Goal: Task Accomplishment & Management: Manage account settings

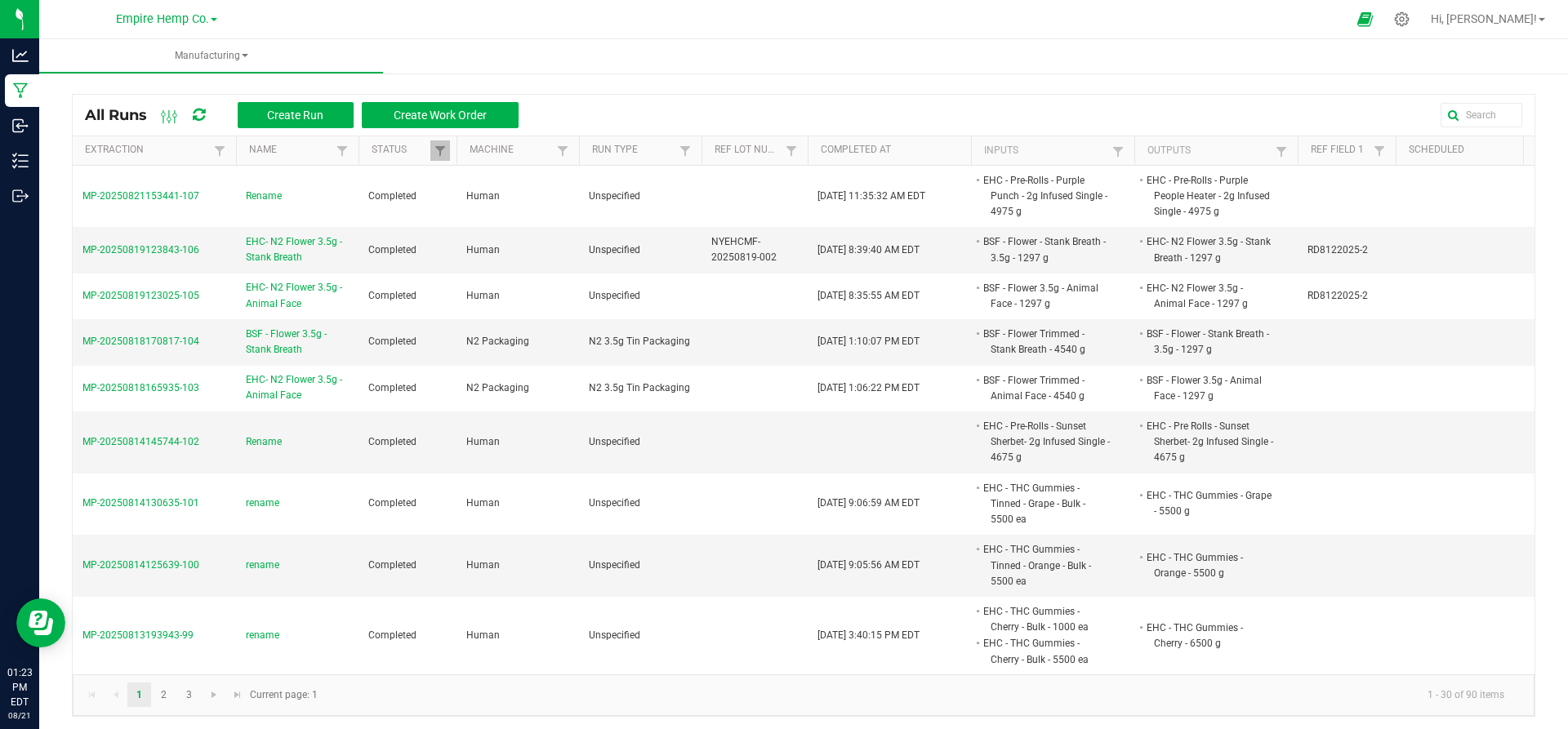
click at [688, 49] on ul "Manufacturing" at bounding box center [823, 57] width 1568 height 35
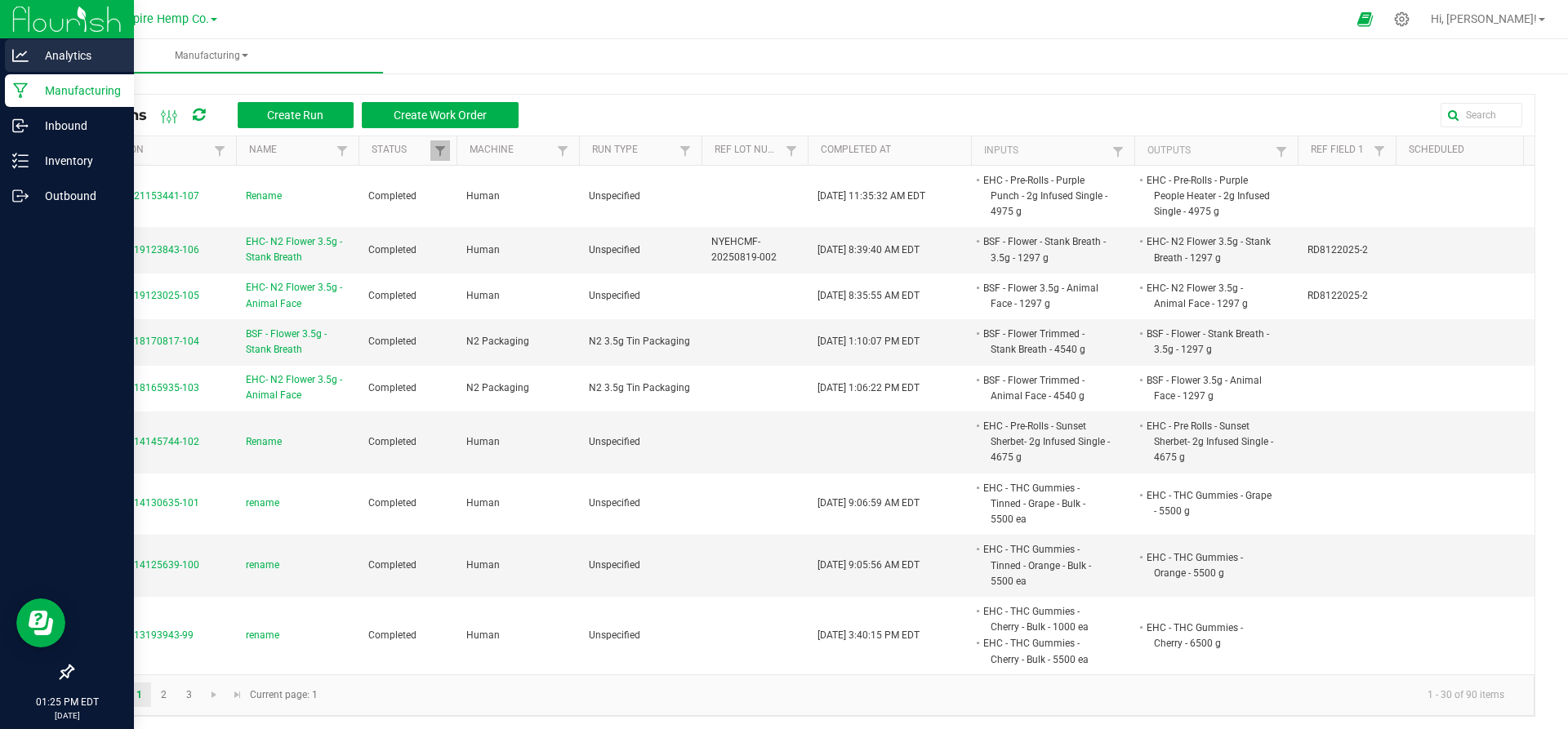
click at [24, 61] on icon at bounding box center [20, 54] width 16 height 12
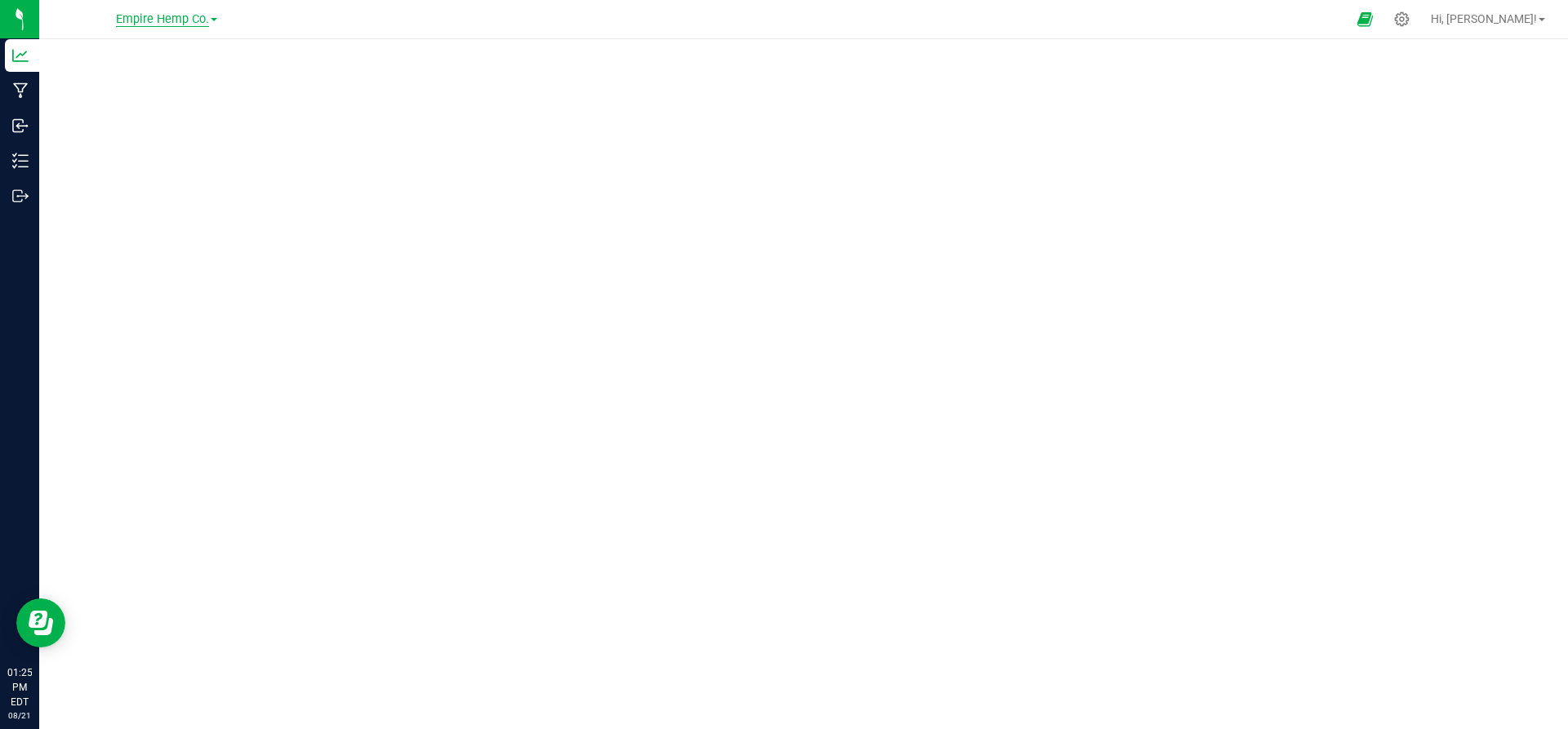
click at [186, 21] on span "Empire Hemp Co." at bounding box center [163, 19] width 93 height 15
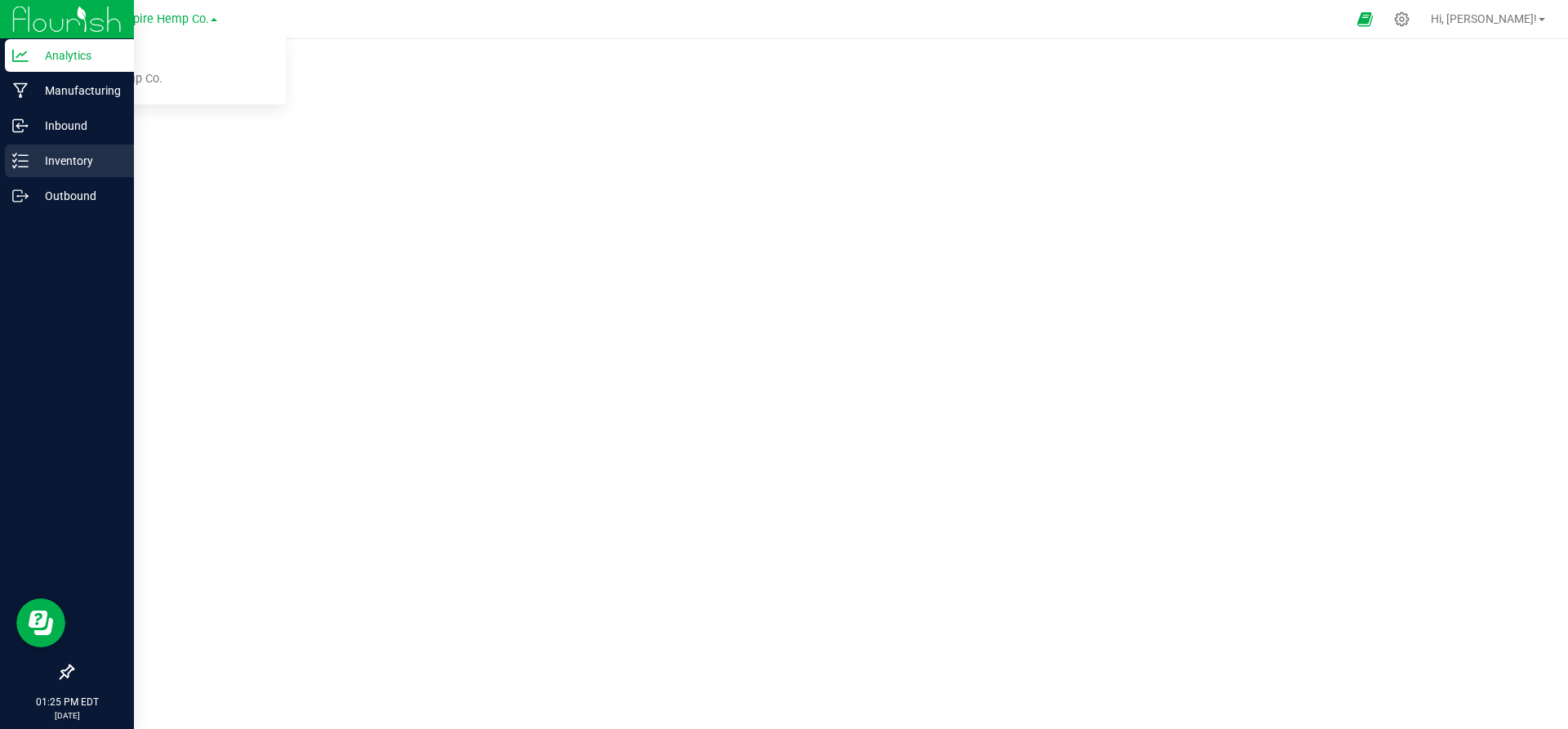
click at [31, 163] on p "Inventory" at bounding box center [77, 160] width 98 height 19
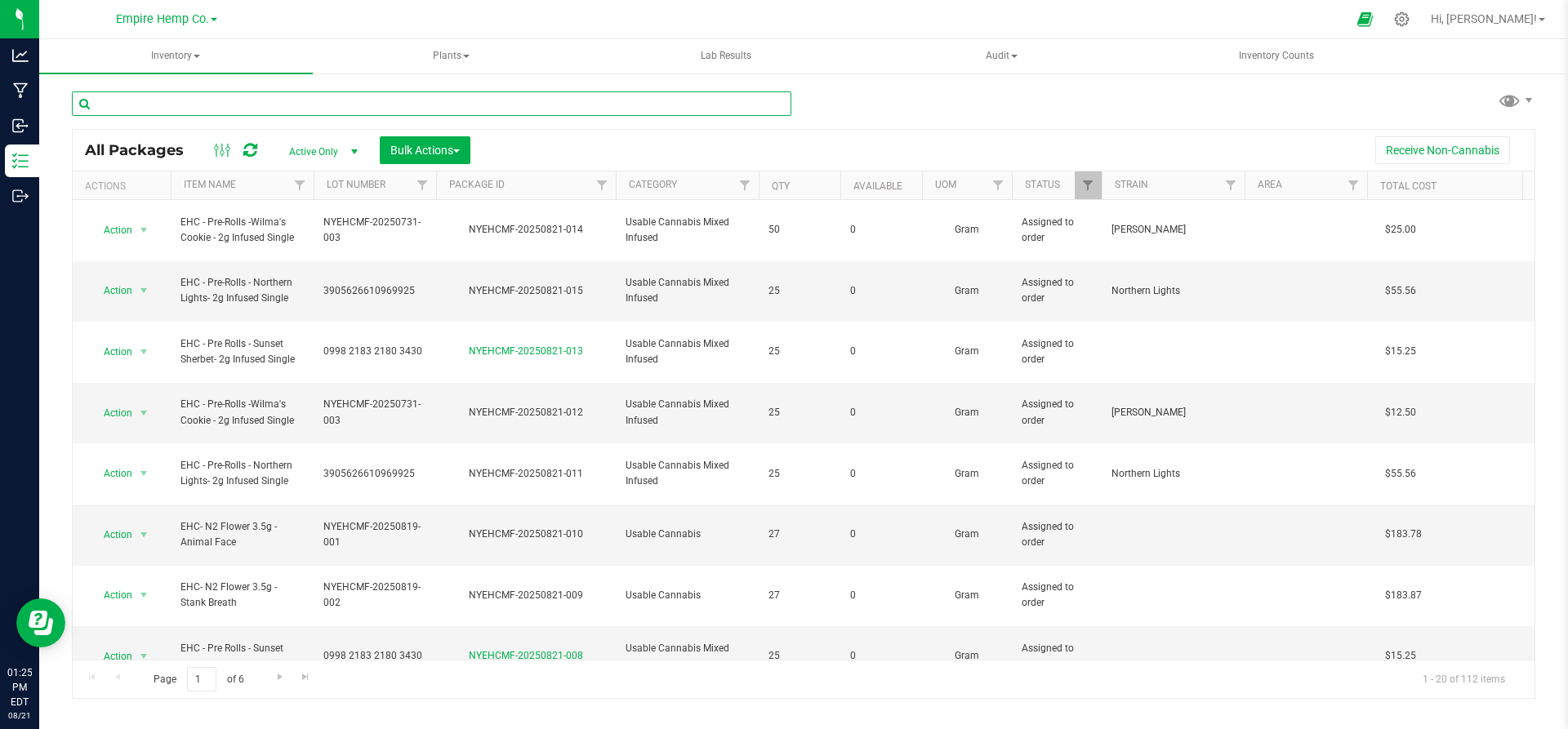
click at [380, 109] on input "text" at bounding box center [431, 103] width 719 height 25
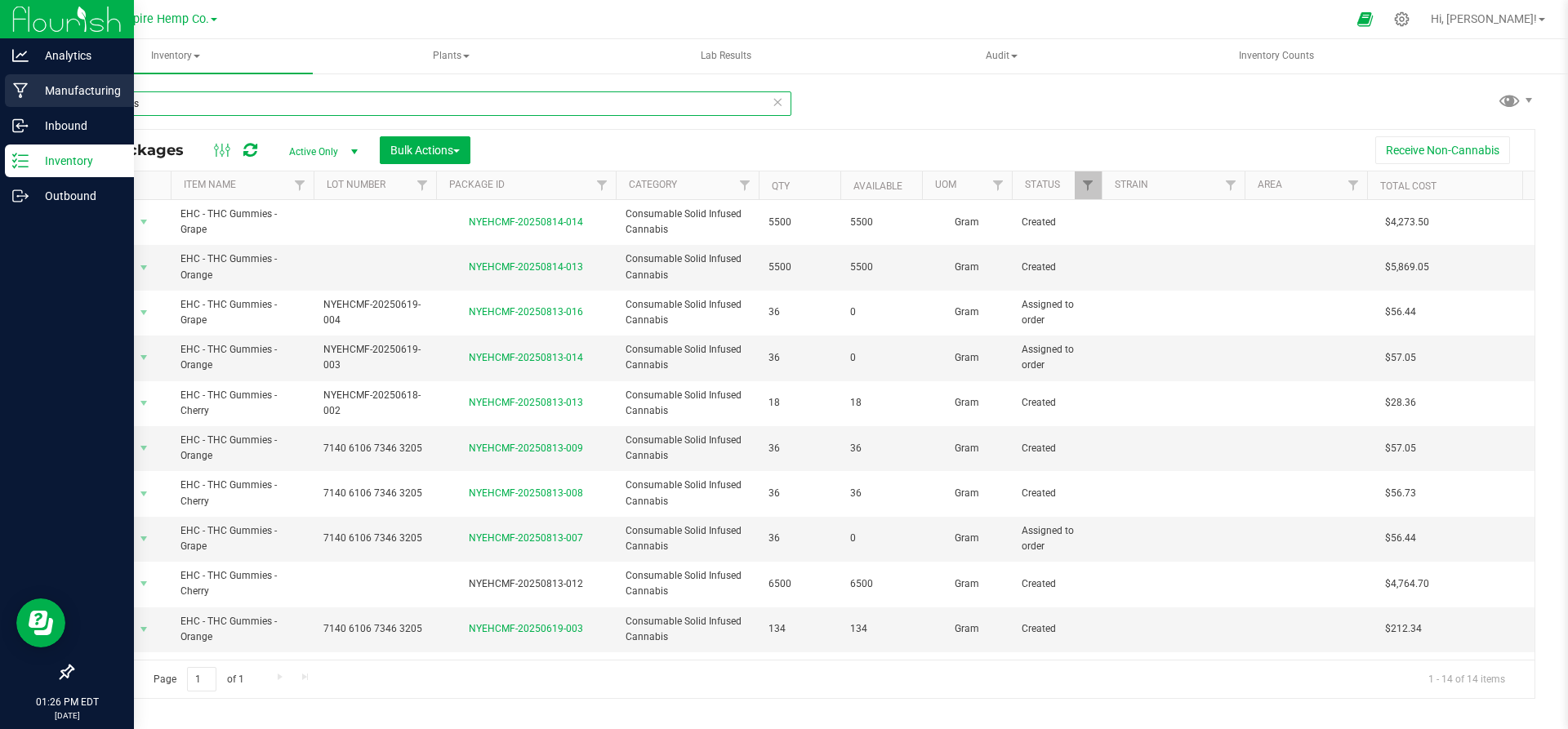
type input "gummies"
click at [69, 88] on p "Manufacturing" at bounding box center [77, 90] width 98 height 19
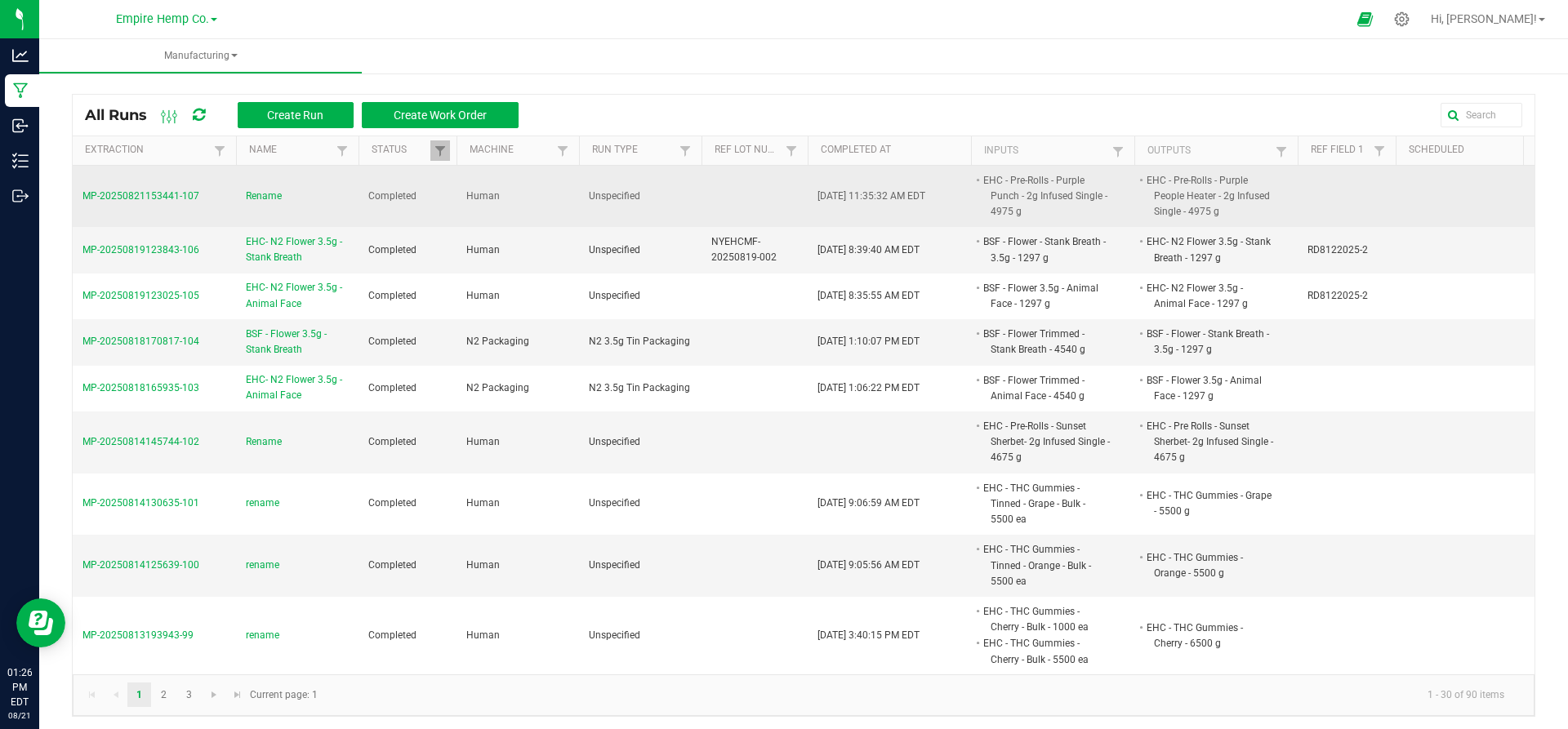
click at [258, 199] on span "Rename" at bounding box center [263, 196] width 36 height 16
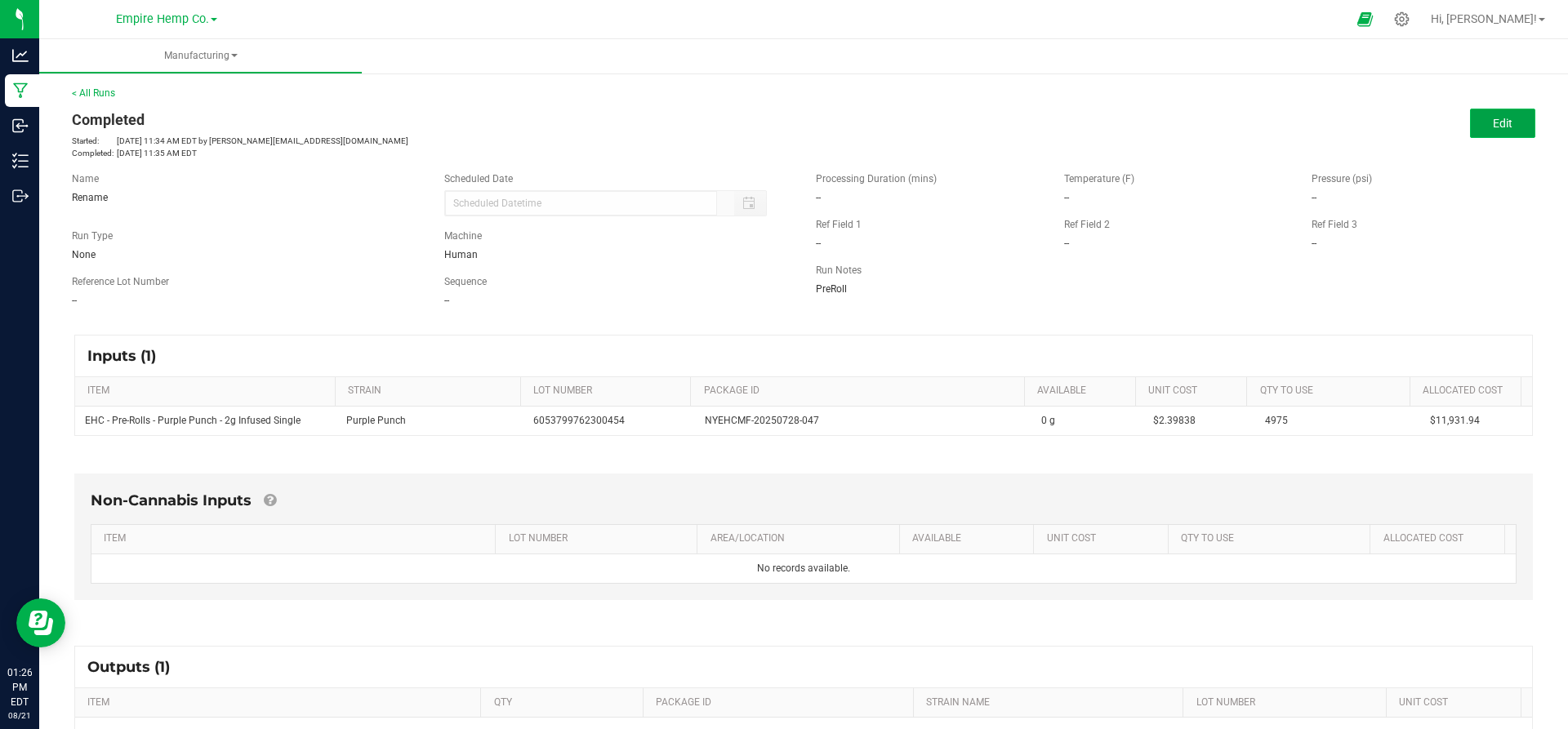
click at [1504, 119] on button "Edit" at bounding box center [1502, 124] width 65 height 29
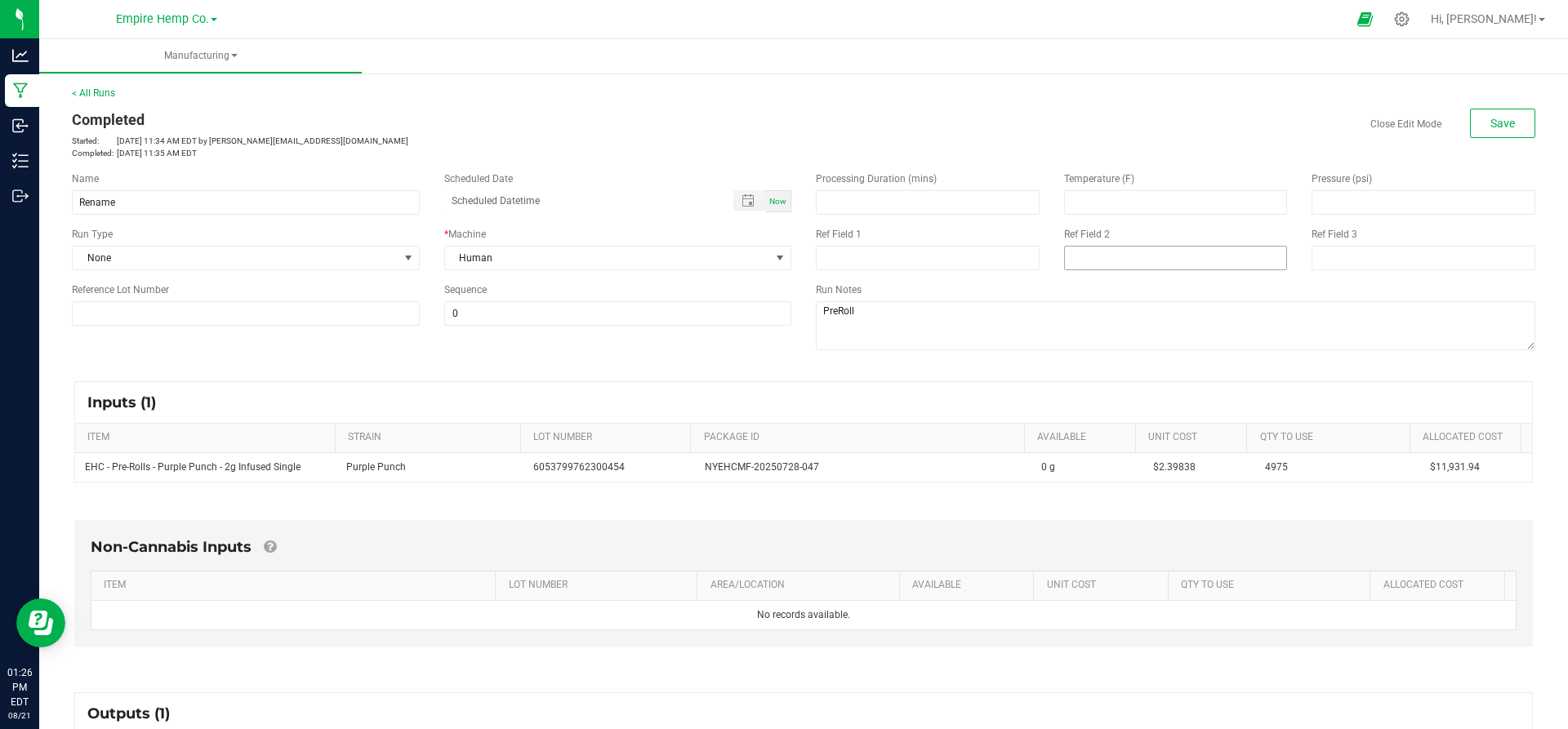
scroll to position [227, 0]
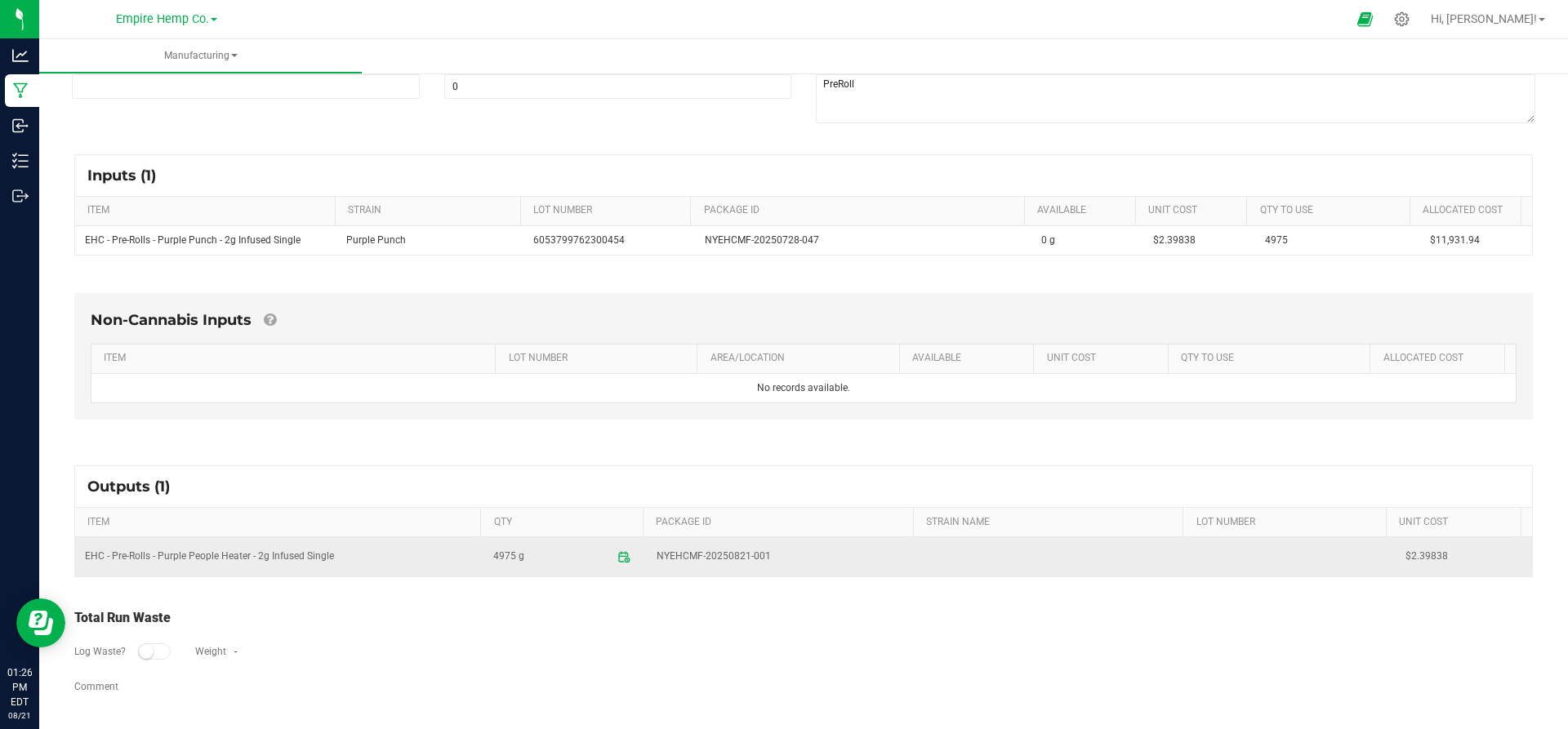
click at [1206, 552] on td at bounding box center [1294, 557] width 204 height 39
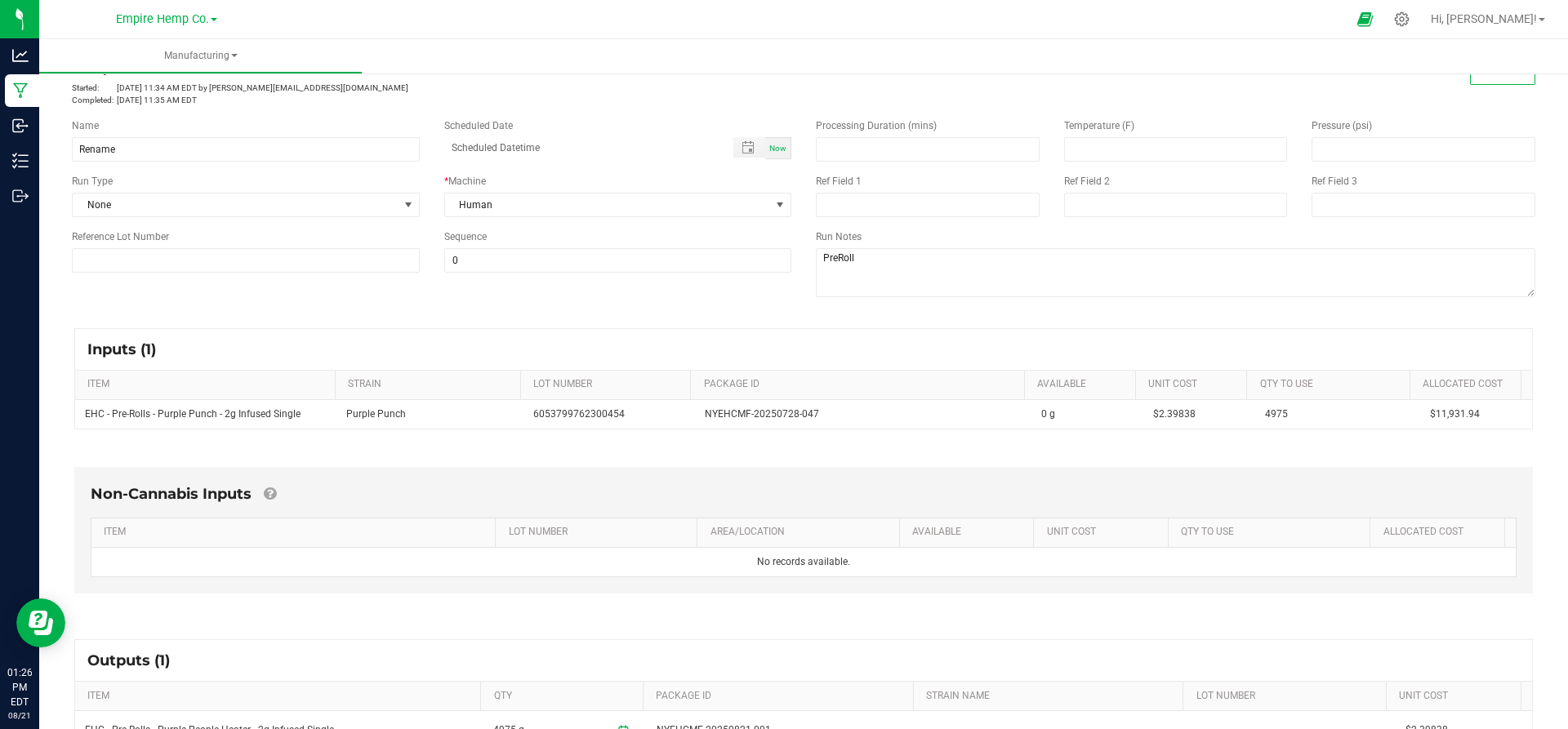
scroll to position [0, 0]
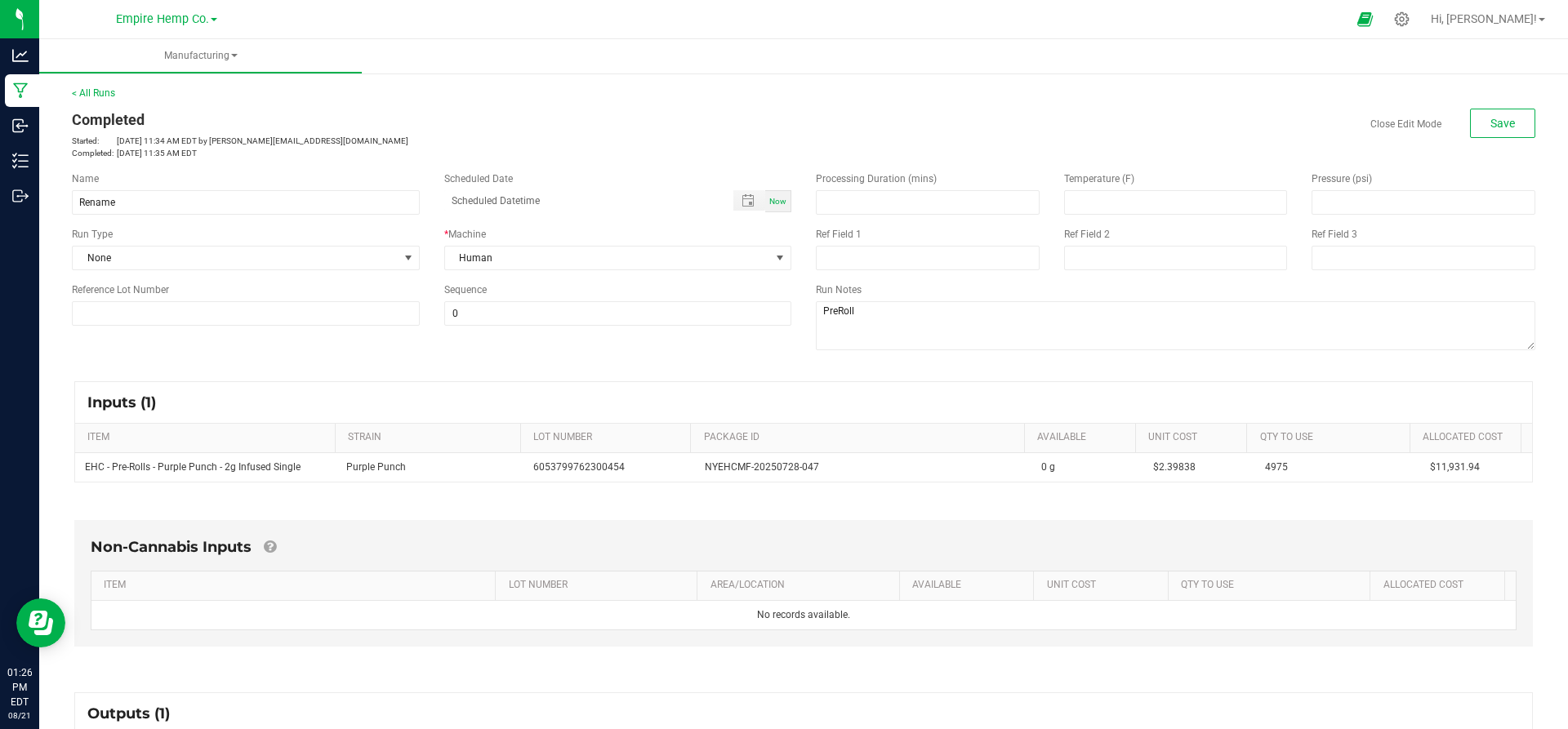
click at [564, 175] on div "Scheduled Date" at bounding box center [619, 179] width 348 height 15
click at [1470, 124] on button "Save" at bounding box center [1502, 124] width 65 height 29
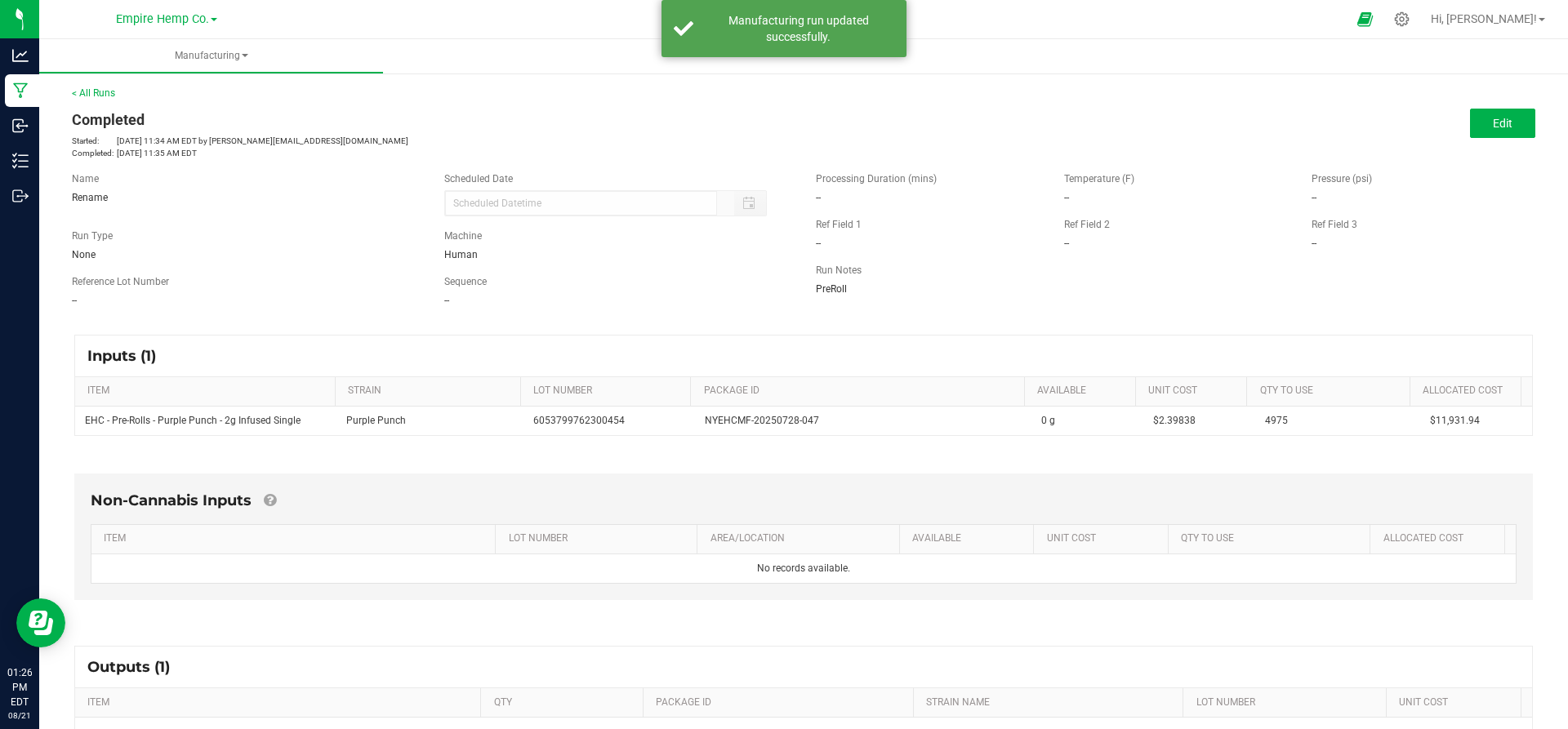
scroll to position [180, 0]
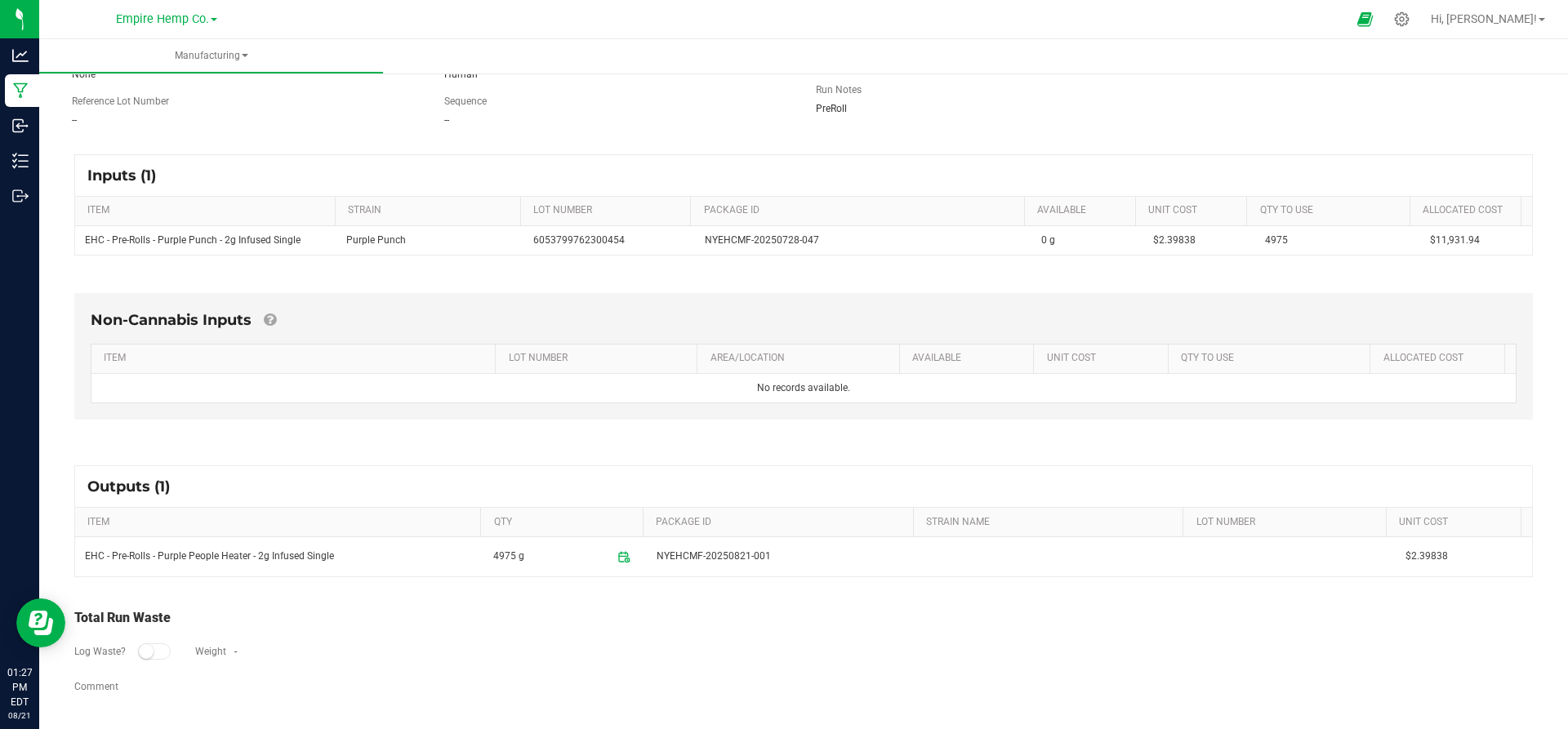
click at [275, 115] on div "--" at bounding box center [246, 120] width 348 height 15
click at [1409, 25] on icon at bounding box center [1402, 18] width 16 height 16
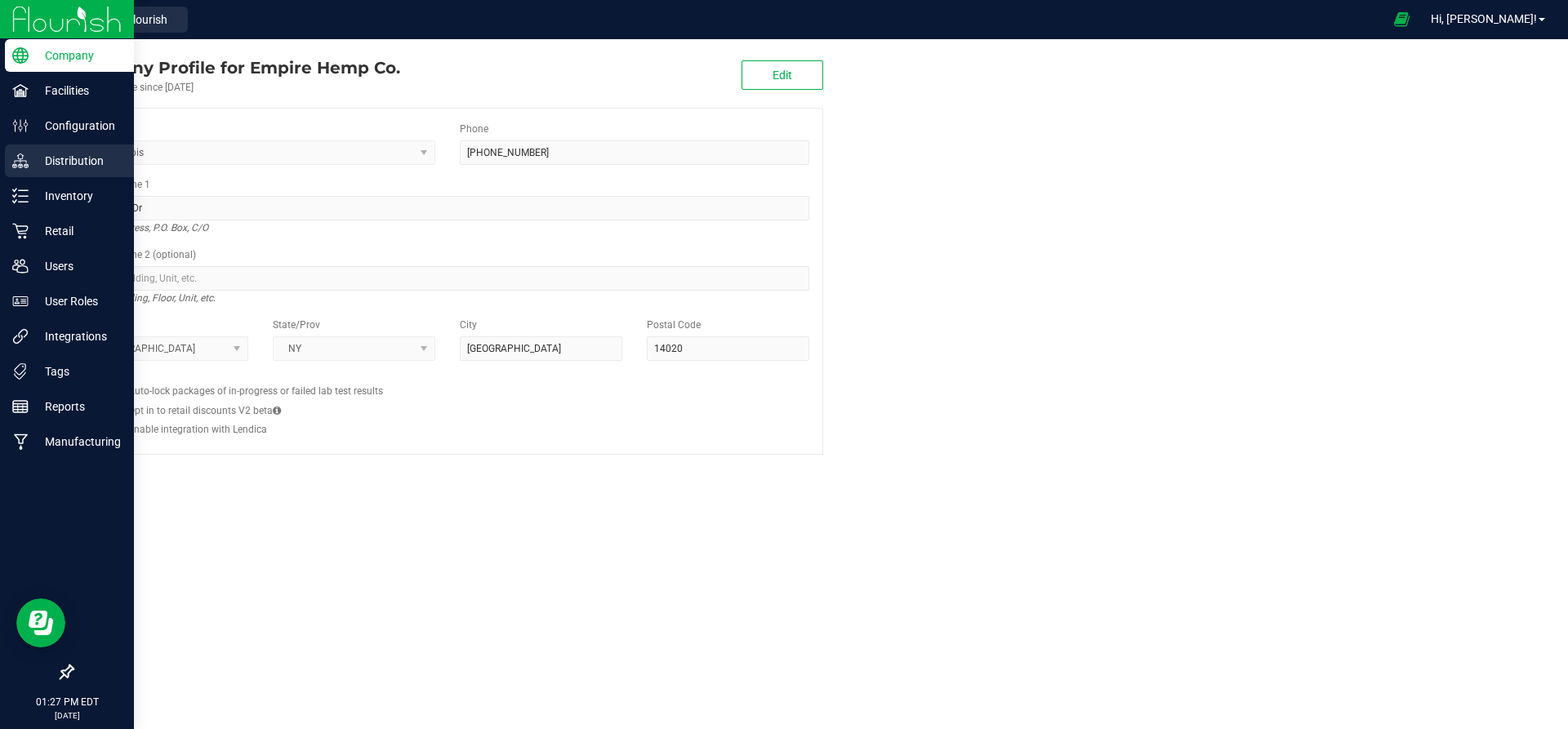
click at [61, 154] on p "Distribution" at bounding box center [77, 160] width 98 height 19
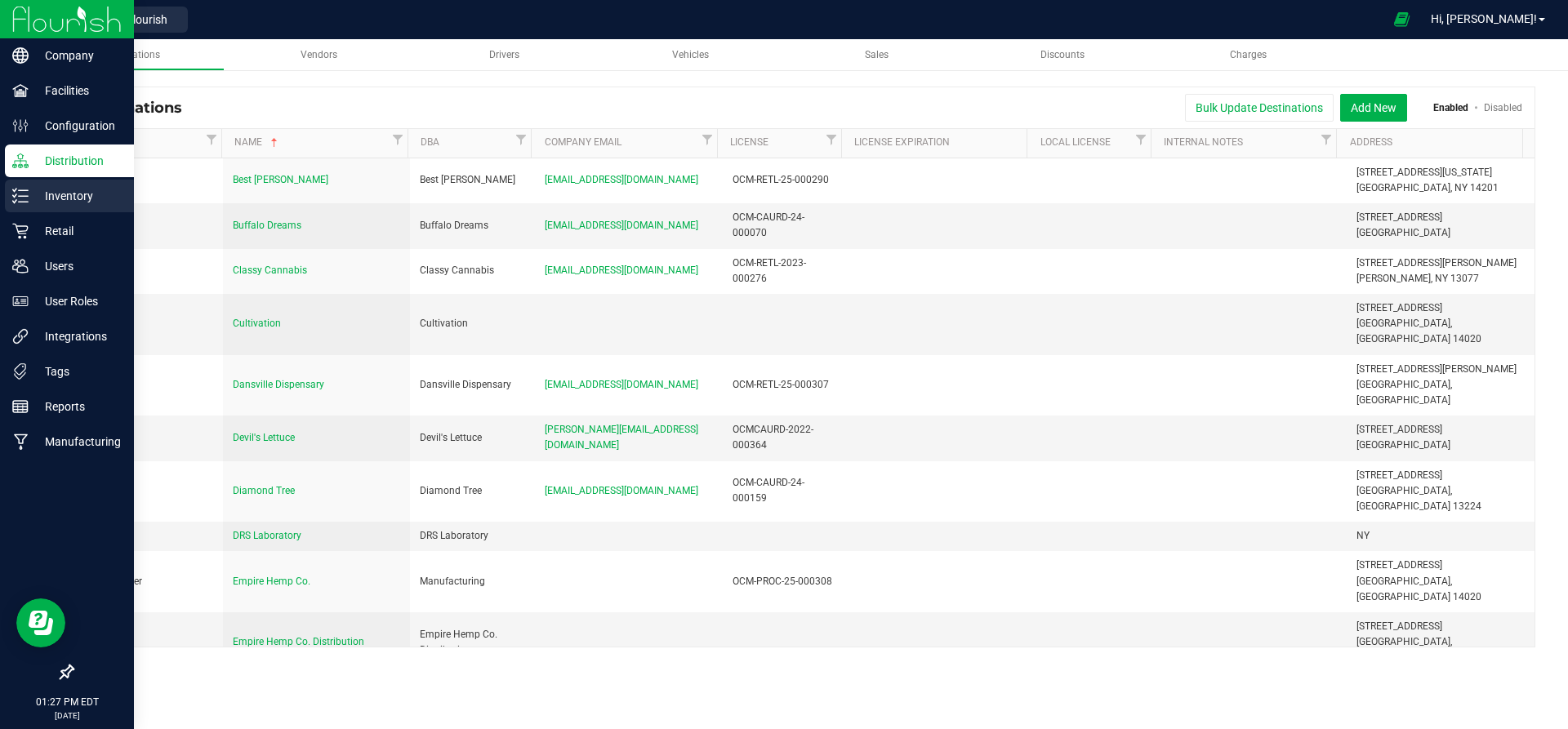
click at [25, 193] on icon at bounding box center [20, 196] width 16 height 16
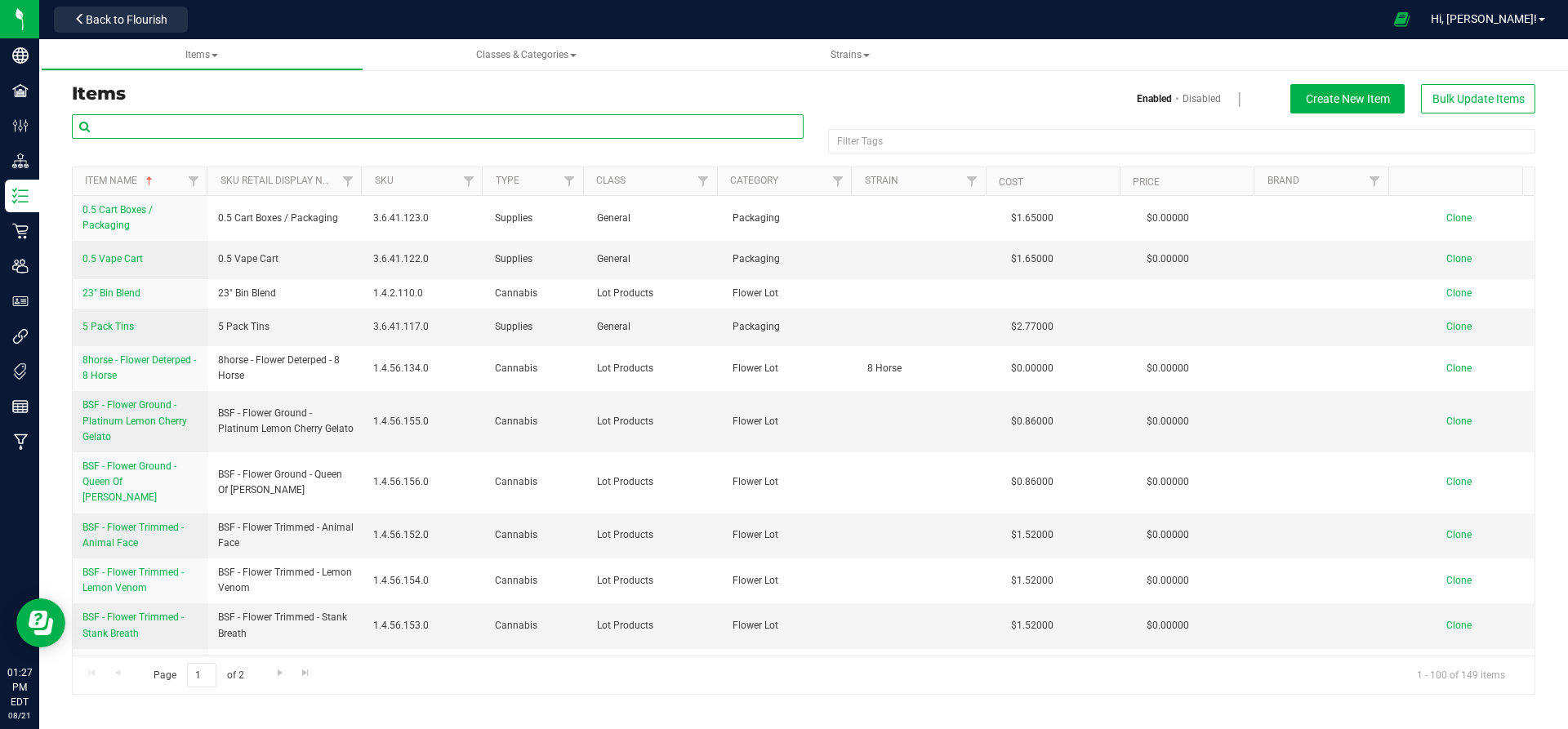
click at [224, 123] on input "text" at bounding box center [437, 126] width 732 height 25
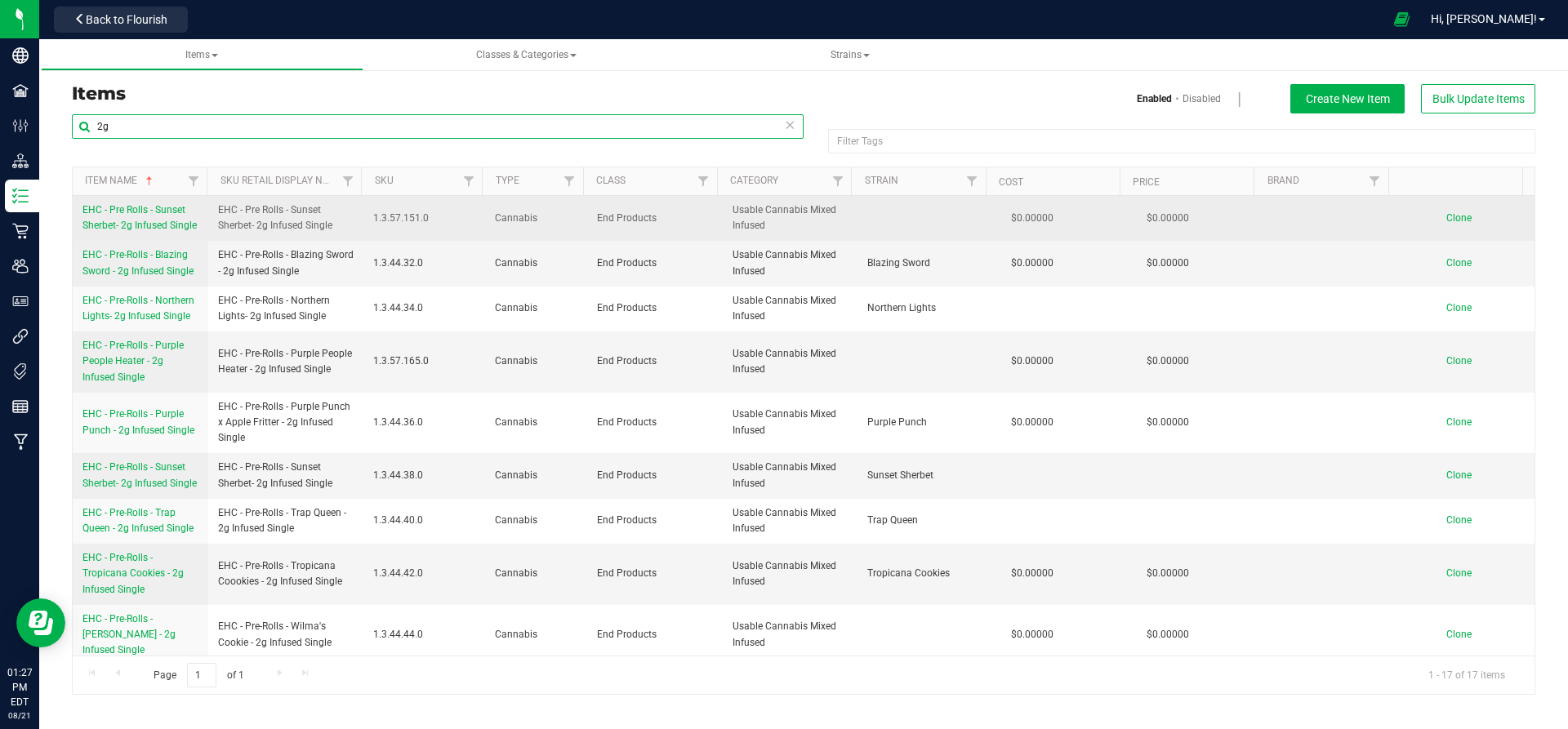
type input "2g"
click at [130, 220] on span "EHC - Pre Rolls - Sunset Sherbet- 2g Infused Single" at bounding box center [139, 217] width 115 height 27
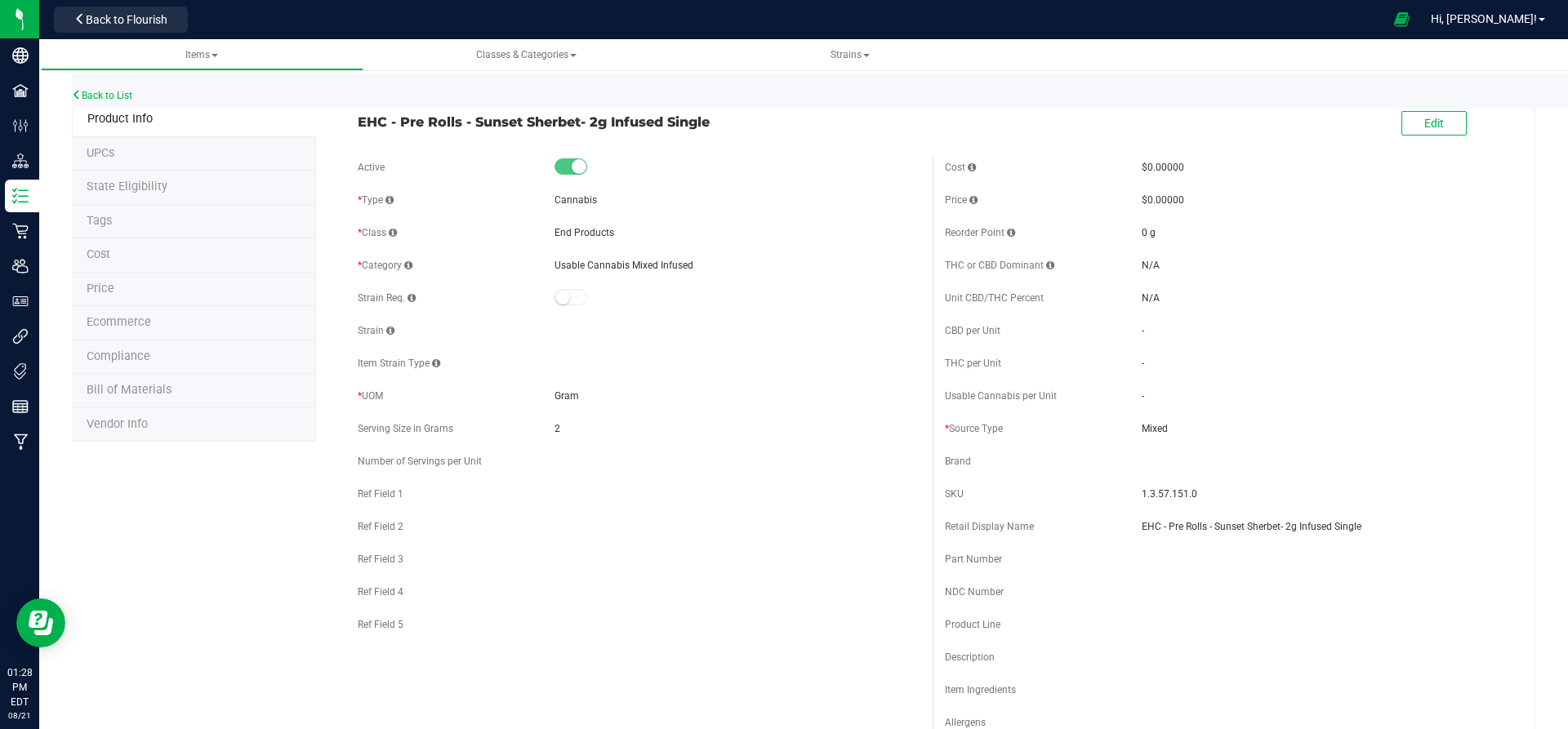
scroll to position [1, 0]
click at [1442, 126] on button "Edit" at bounding box center [1434, 125] width 65 height 25
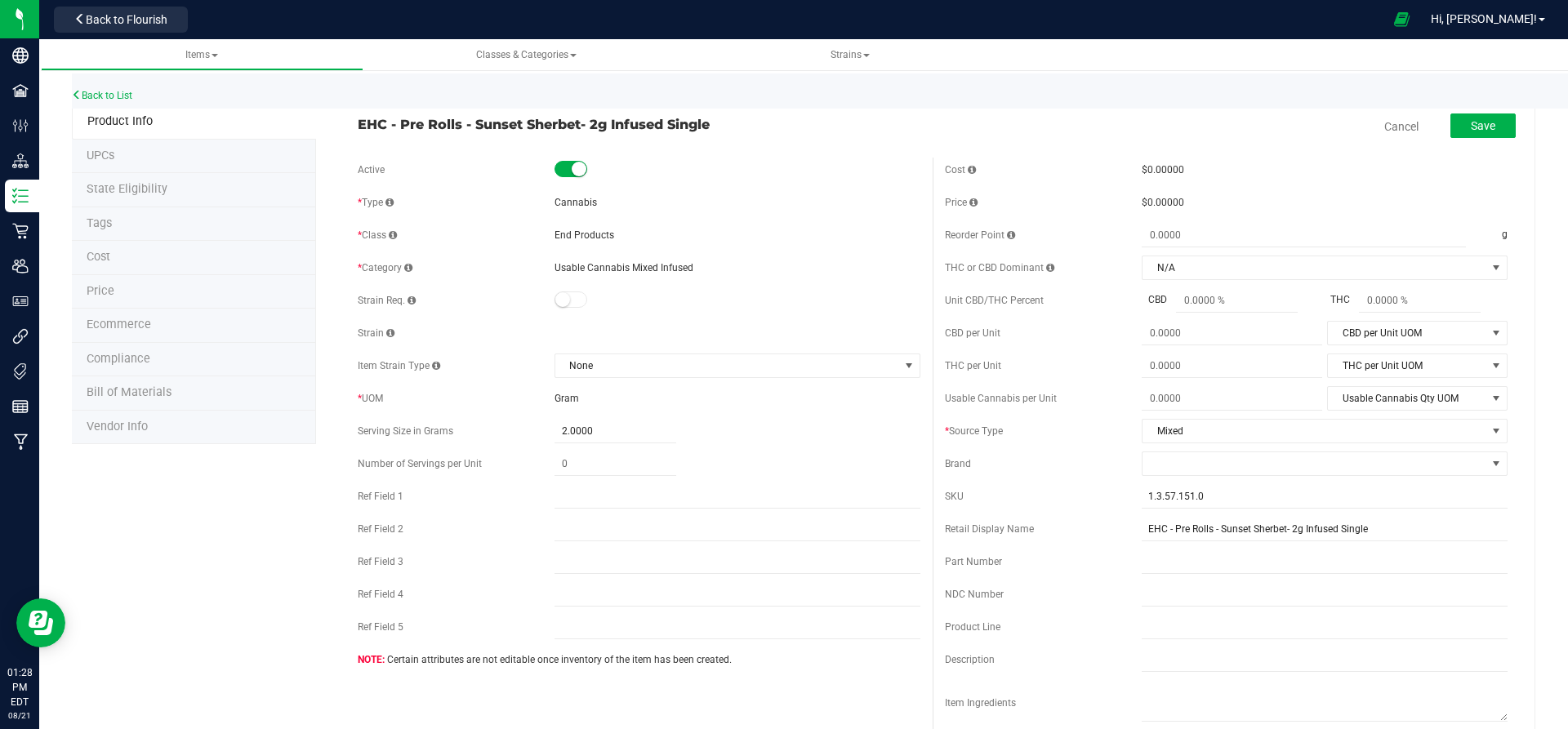
click at [304, 103] on div "Back to List" at bounding box center [855, 91] width 1568 height 35
click at [1453, 116] on button "Save" at bounding box center [1483, 125] width 65 height 25
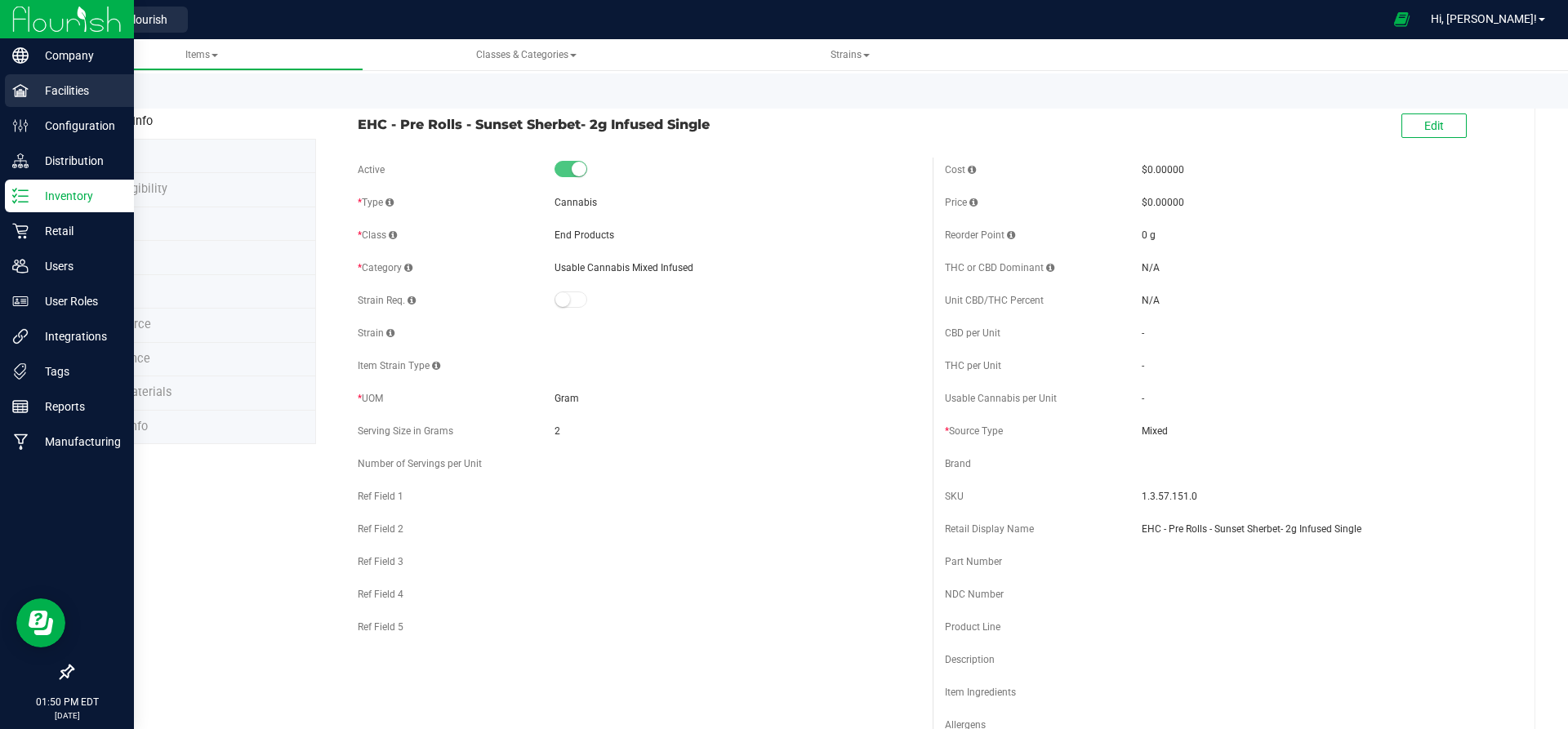
click at [104, 92] on p "Facilities" at bounding box center [77, 90] width 98 height 19
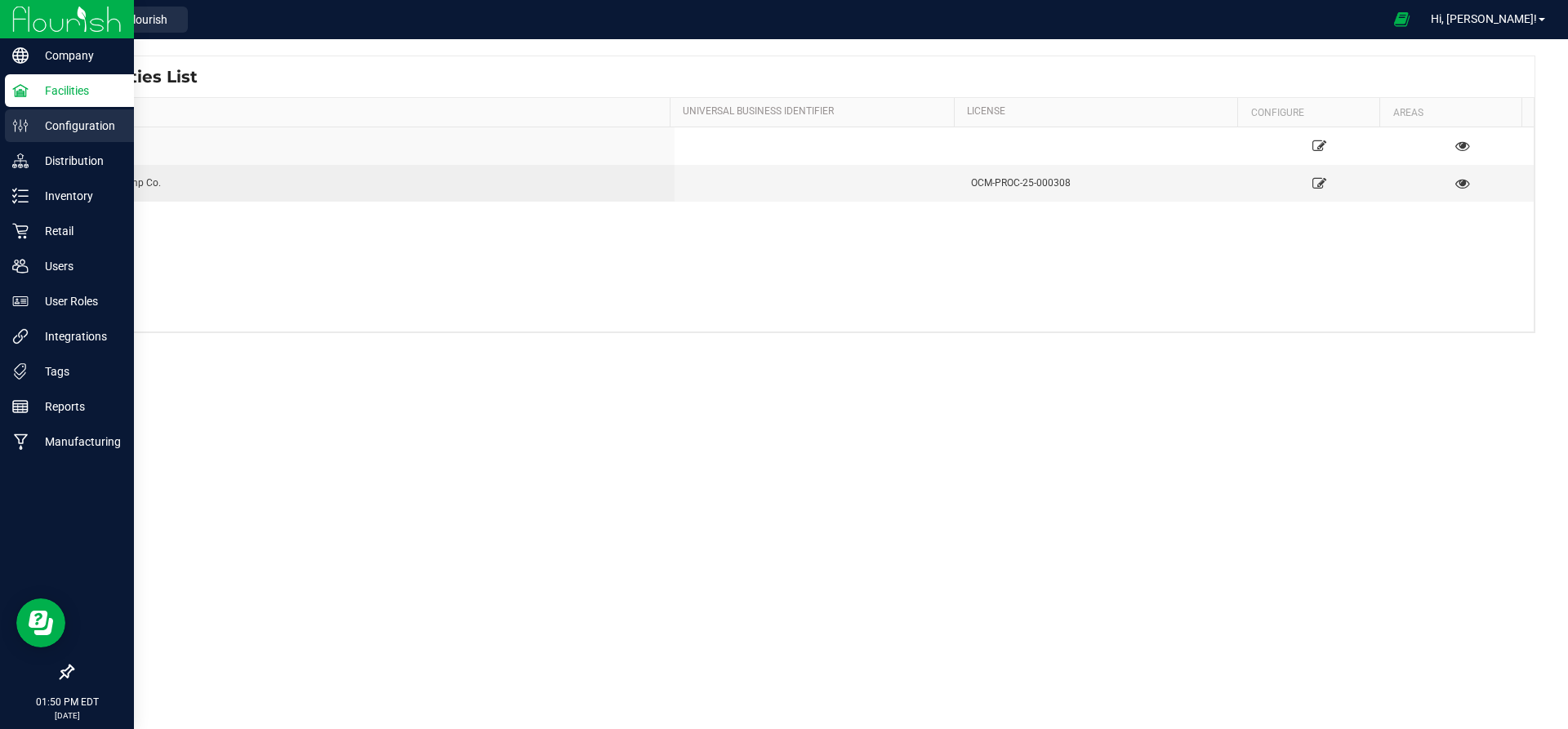
click at [93, 116] on p "Configuration" at bounding box center [77, 125] width 98 height 19
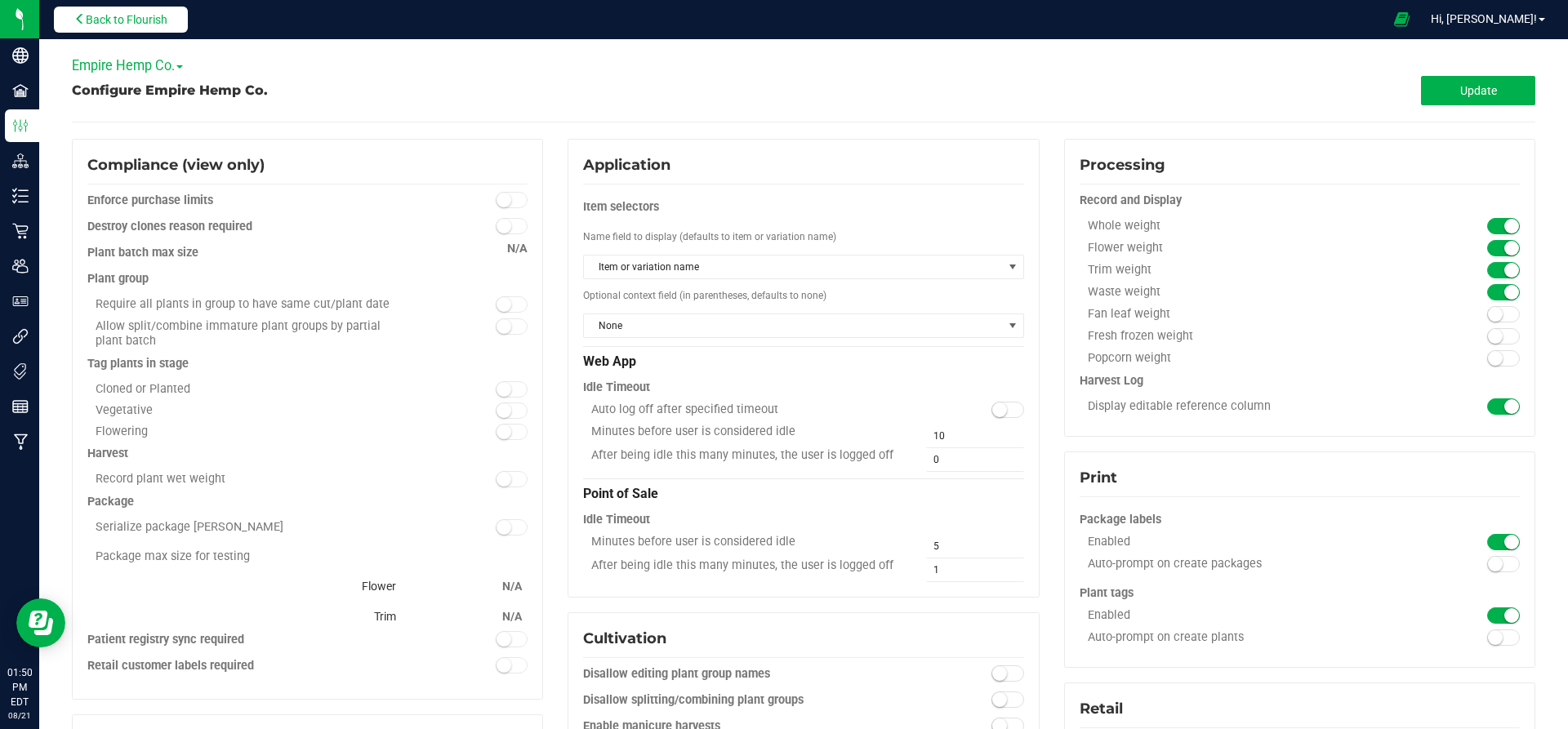
click at [173, 30] on button "Back to Flourish" at bounding box center [121, 19] width 134 height 27
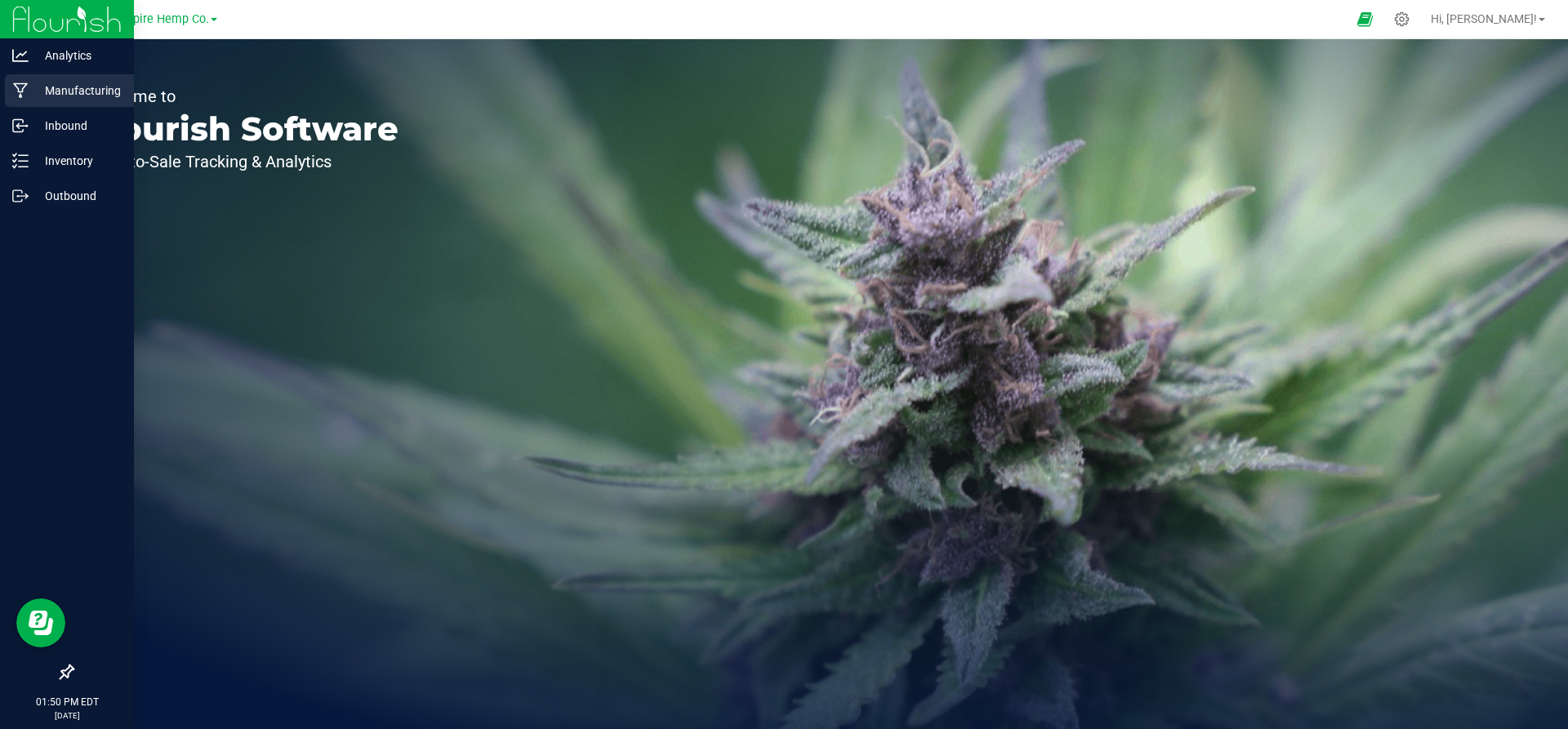
click at [33, 87] on p "Manufacturing" at bounding box center [77, 90] width 98 height 19
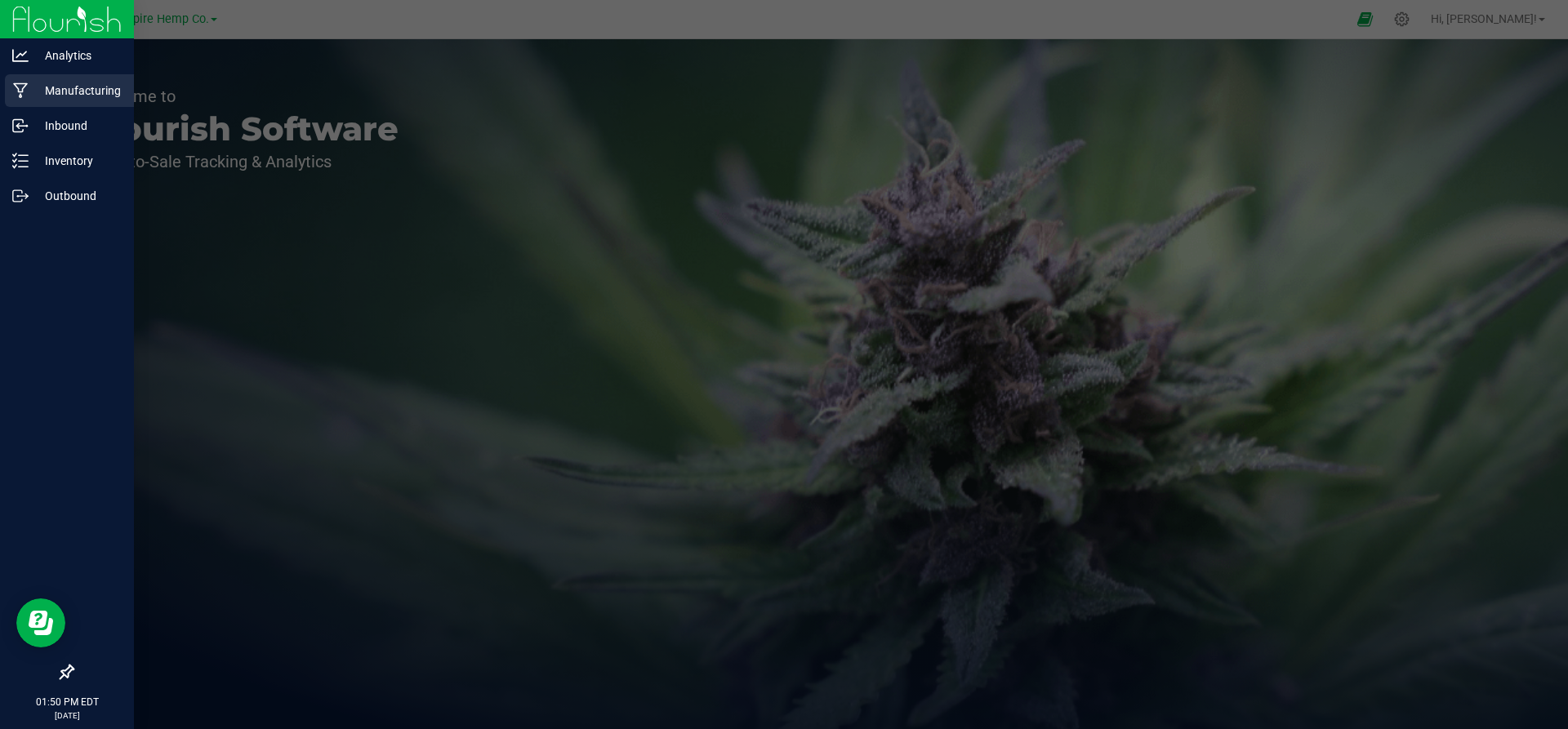
click at [33, 87] on p "Manufacturing" at bounding box center [77, 90] width 98 height 19
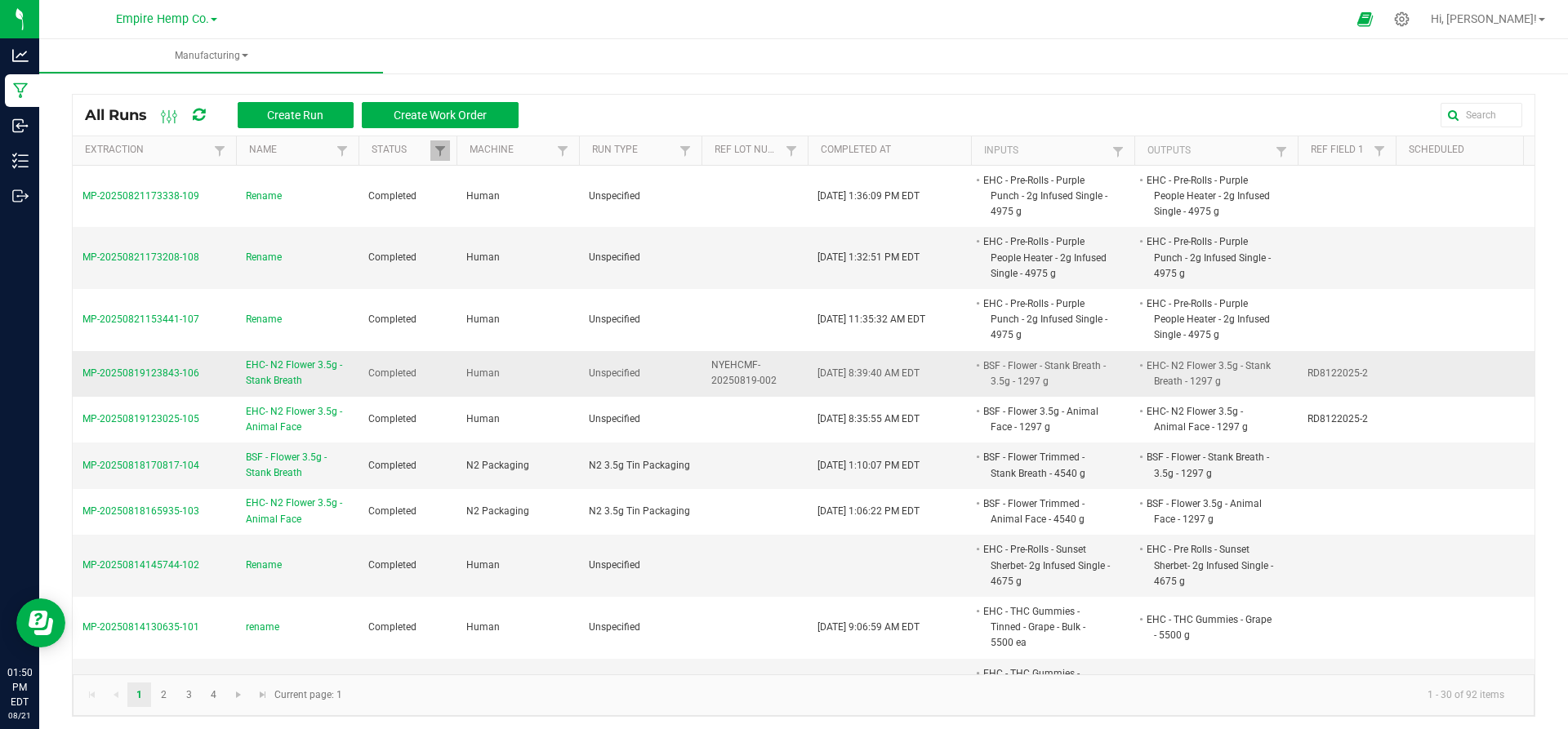
drag, startPoint x: 233, startPoint y: 366, endPoint x: 324, endPoint y: 380, distance: 92.1
click at [324, 380] on tr "MP-20250819123843-106 EHC- N2 Flower 3.5g - Stank Breath Completed Human Unspec…" at bounding box center [816, 374] width 1486 height 46
copy tr "EHC- N2 Flower 3.5g - Stank Breath"
click at [280, 104] on button "Create Run" at bounding box center [295, 114] width 116 height 27
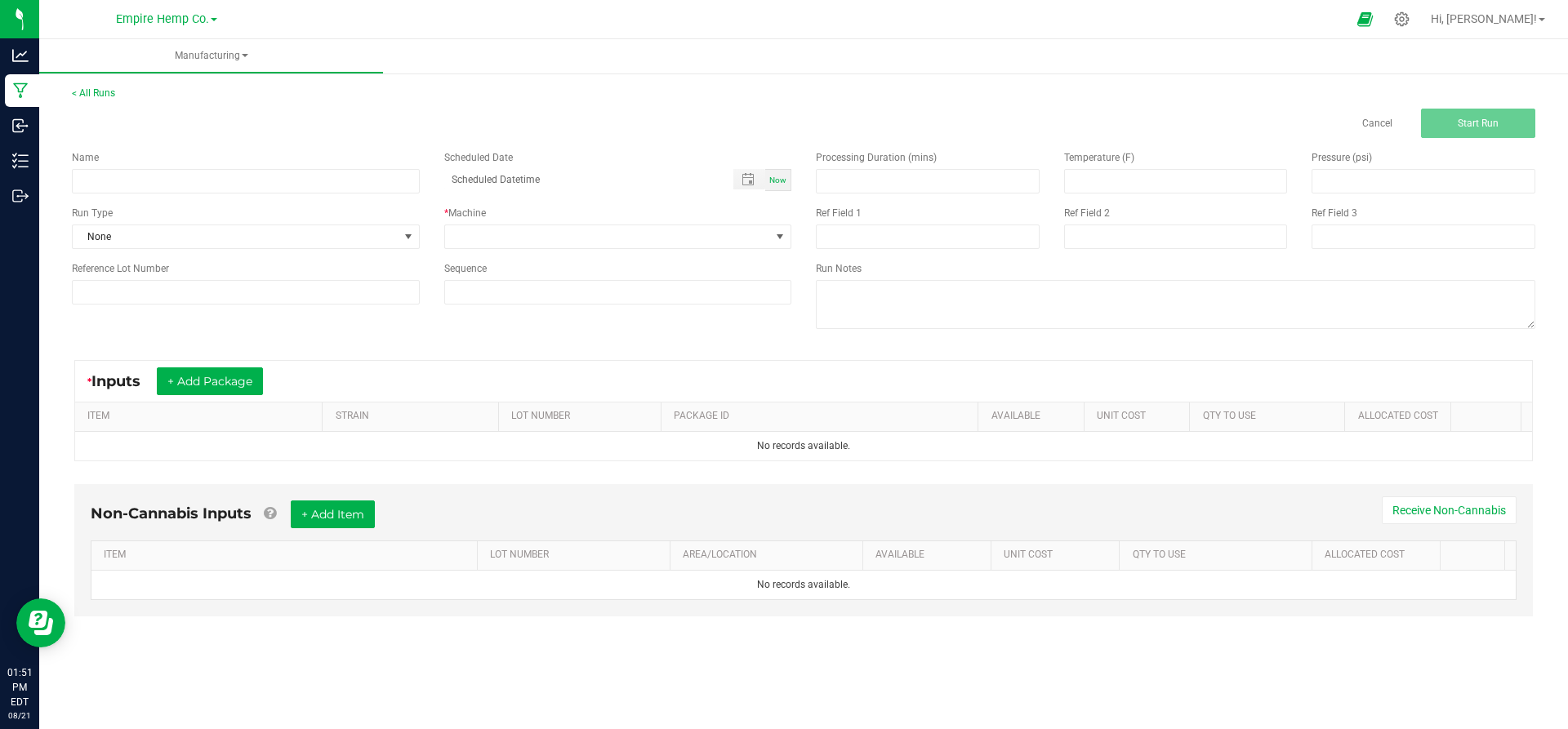
click at [106, 86] on div "< All Runs Cancel Start Run" at bounding box center [803, 112] width 1464 height 52
click at [96, 107] on div "< All Runs Cancel Start Run" at bounding box center [803, 112] width 1464 height 52
click at [96, 94] on link "< All Runs" at bounding box center [93, 92] width 43 height 11
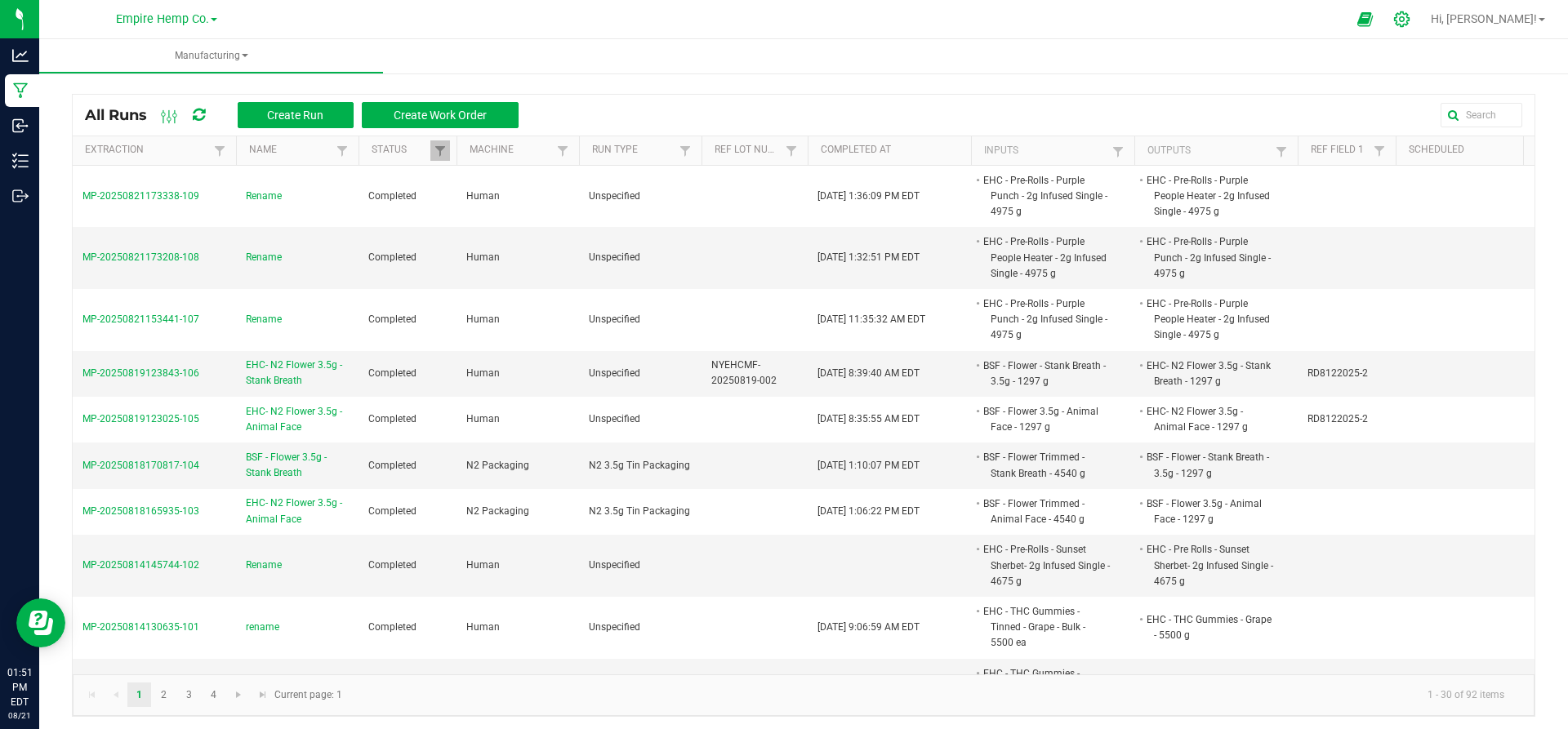
click at [1410, 24] on icon at bounding box center [1402, 19] width 17 height 17
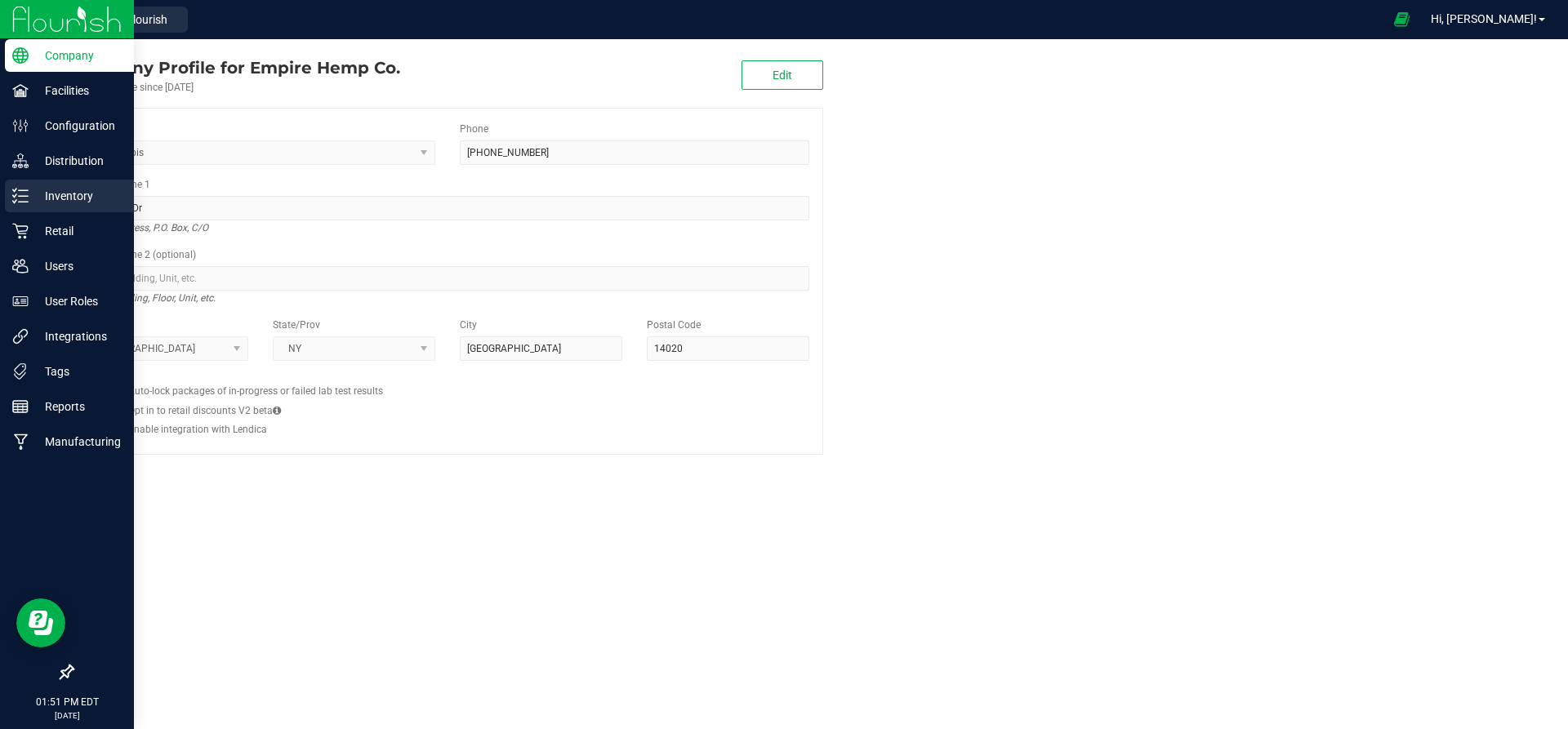
click at [89, 187] on p "Inventory" at bounding box center [77, 195] width 98 height 19
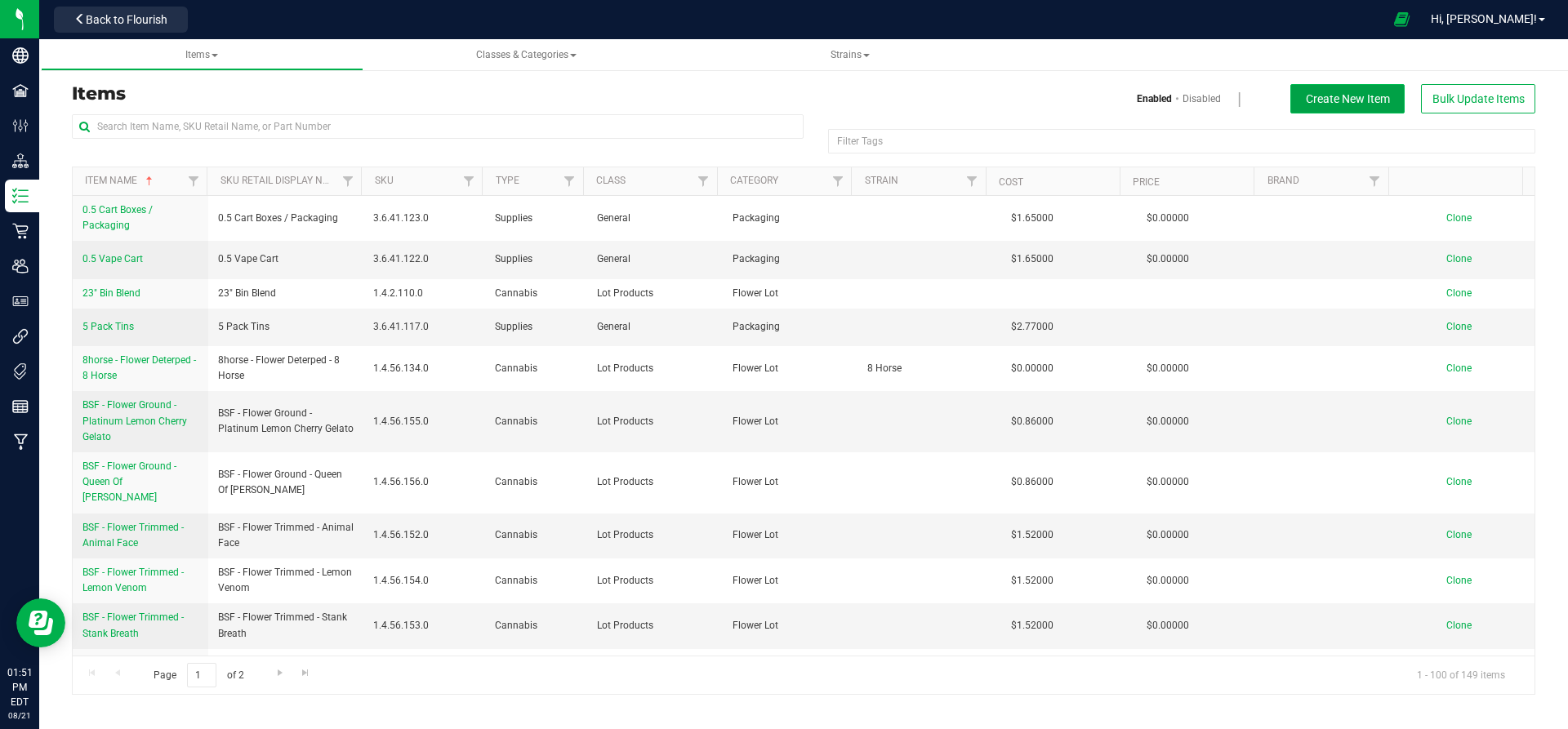
click at [1311, 103] on span "Create New Item" at bounding box center [1348, 99] width 84 height 13
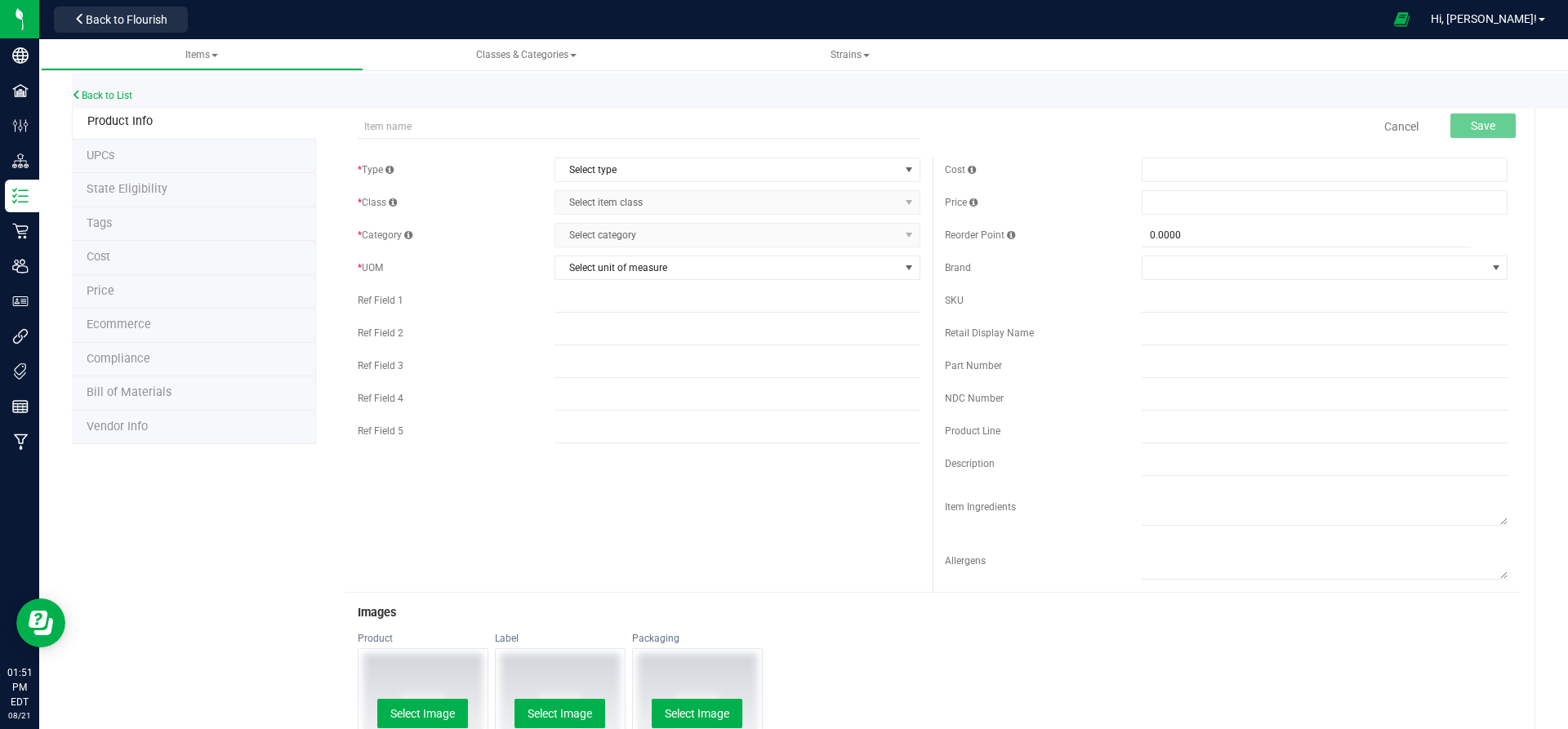
click at [78, 104] on div "Back to List" at bounding box center [855, 91] width 1568 height 35
click at [85, 93] on link "Back to List" at bounding box center [102, 95] width 60 height 11
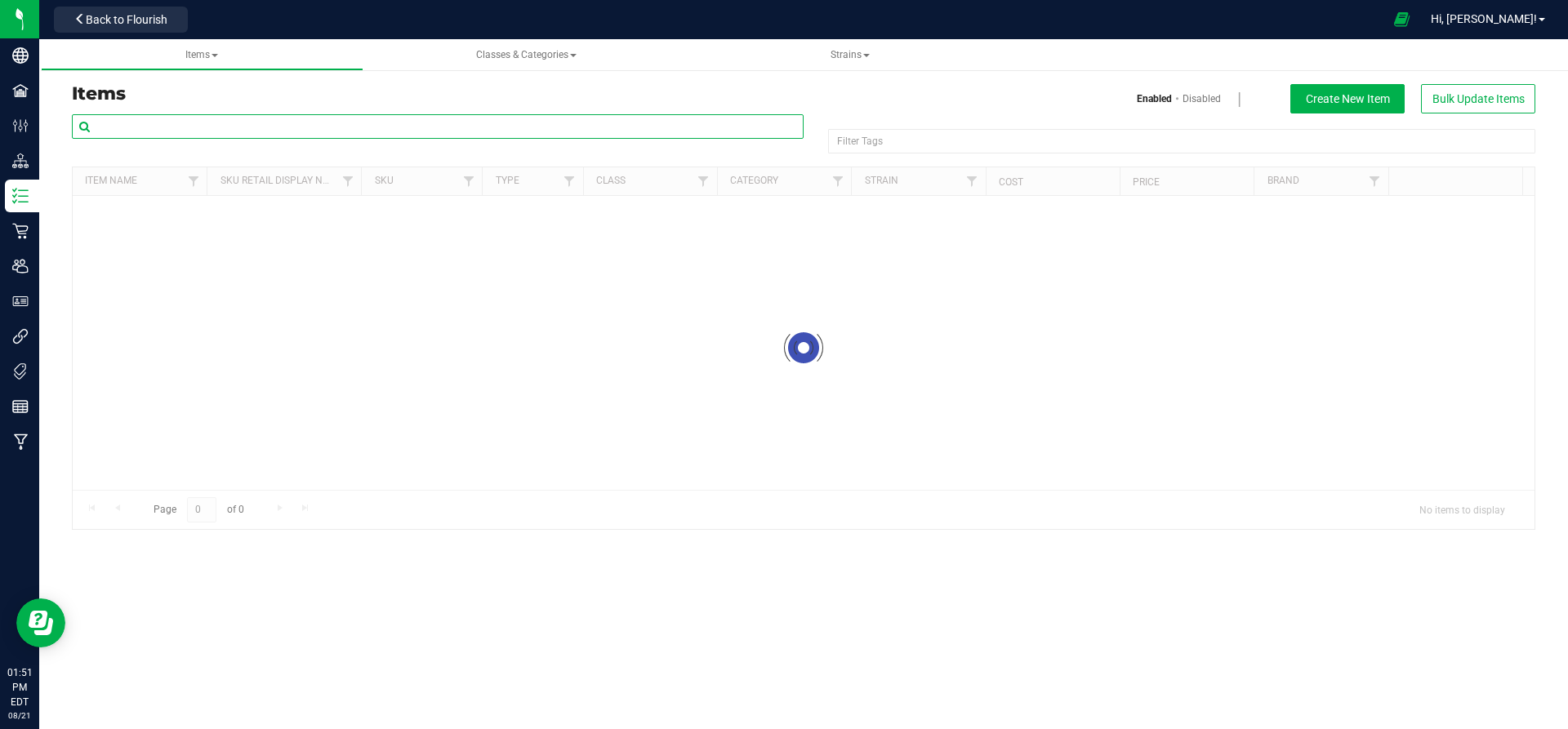
click at [219, 124] on input "text" at bounding box center [437, 126] width 732 height 25
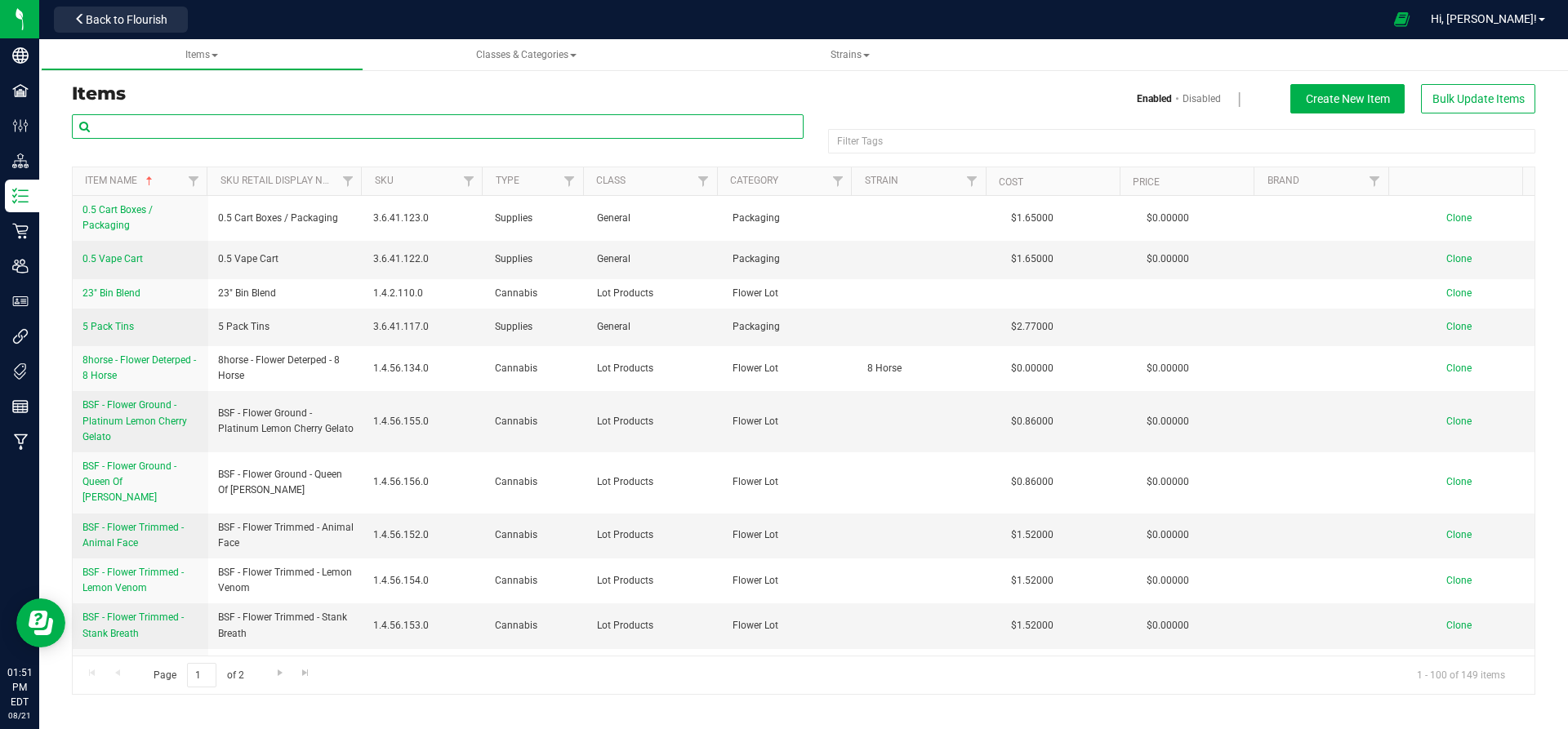
click at [219, 124] on input "text" at bounding box center [437, 126] width 732 height 25
paste input "EHC- N2 Flower 3.5g - Stank Breath"
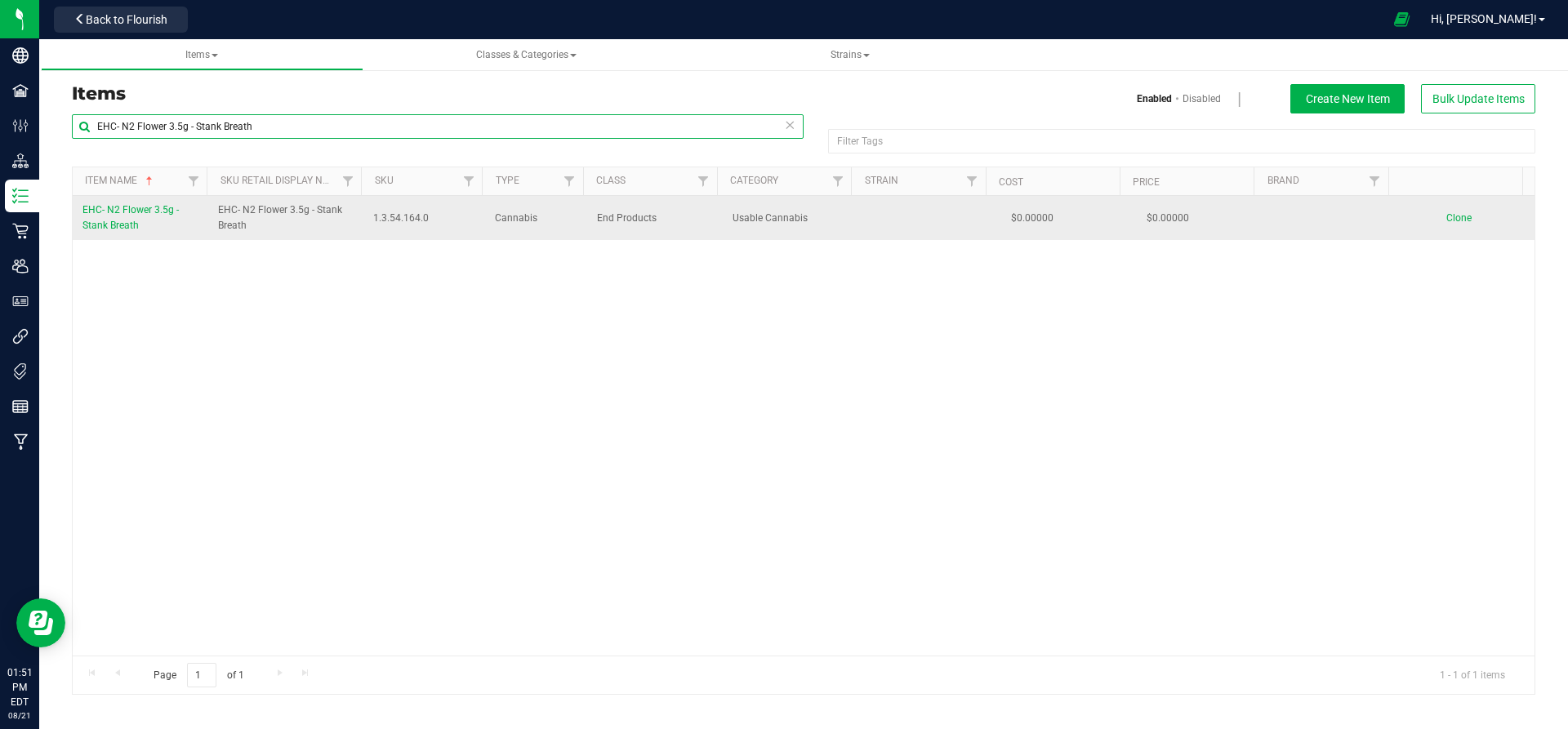
type input "EHC- N2 Flower 3.5g - Stank Breath"
click at [1454, 219] on span "Clone" at bounding box center [1460, 218] width 26 height 11
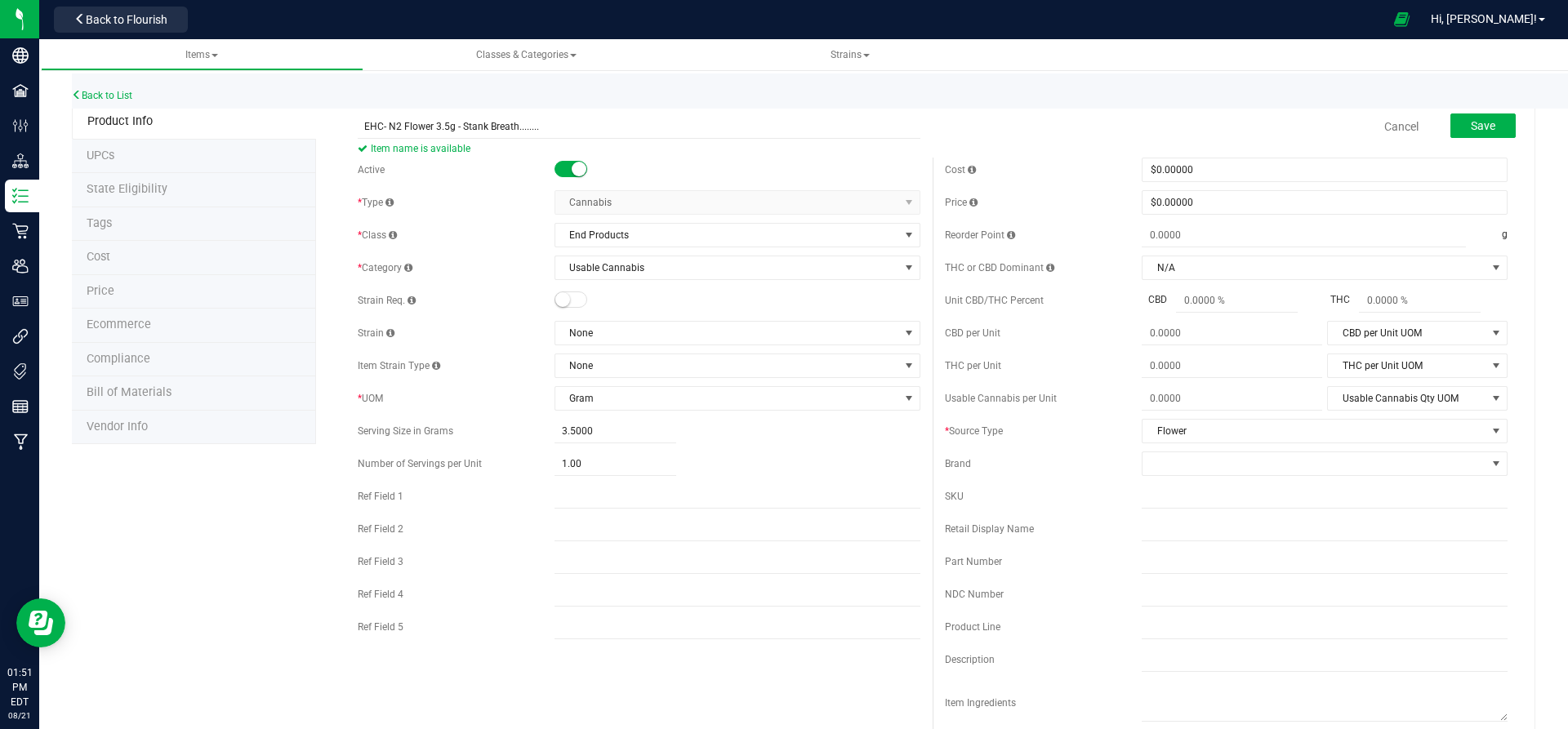
type input "EHC- N2 Flower 3.5g - Stank Breath........"
click at [627, 157] on span "Item name is available" at bounding box center [639, 148] width 563 height 19
click at [1473, 124] on span "Save" at bounding box center [1483, 125] width 25 height 13
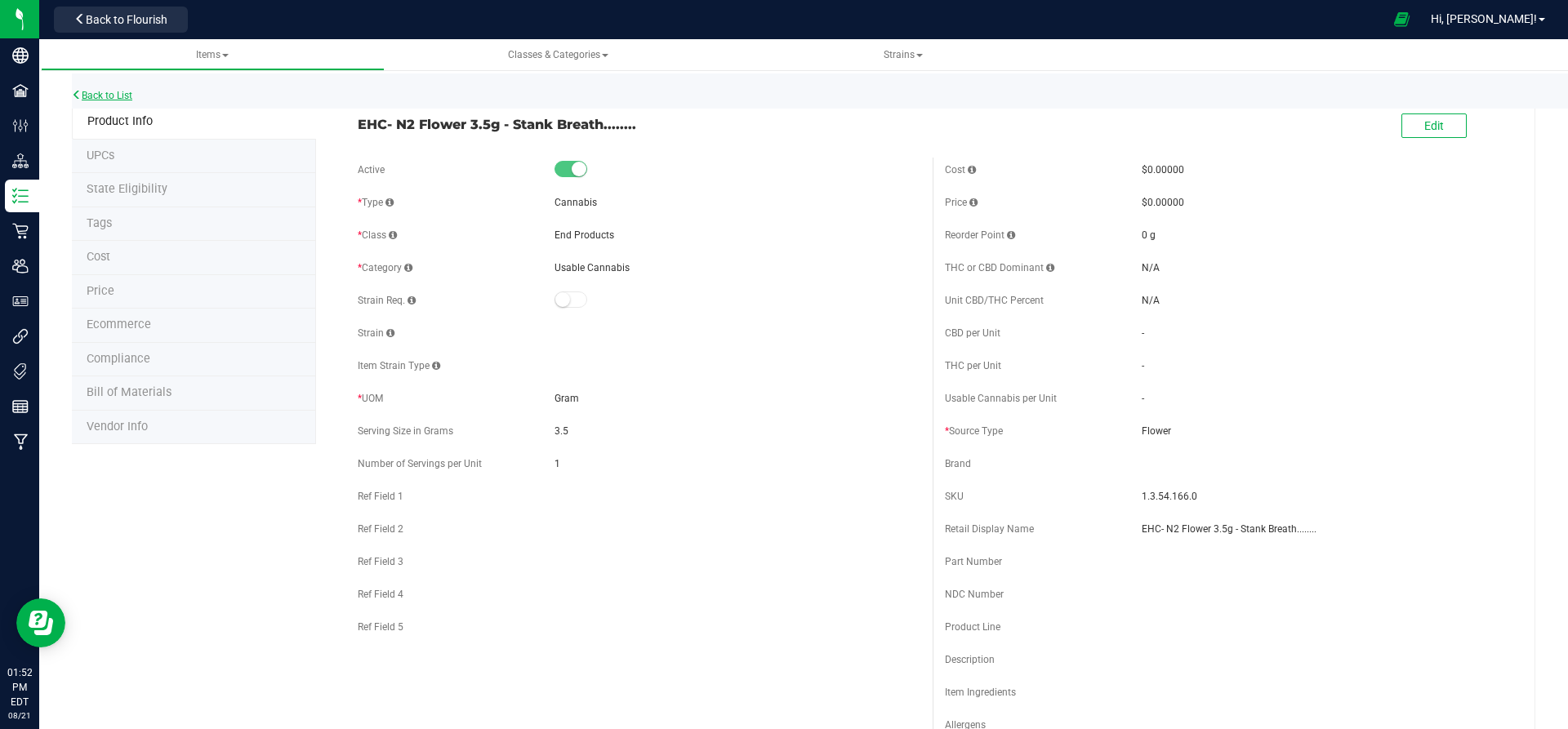
click at [109, 93] on link "Back to List" at bounding box center [102, 95] width 60 height 11
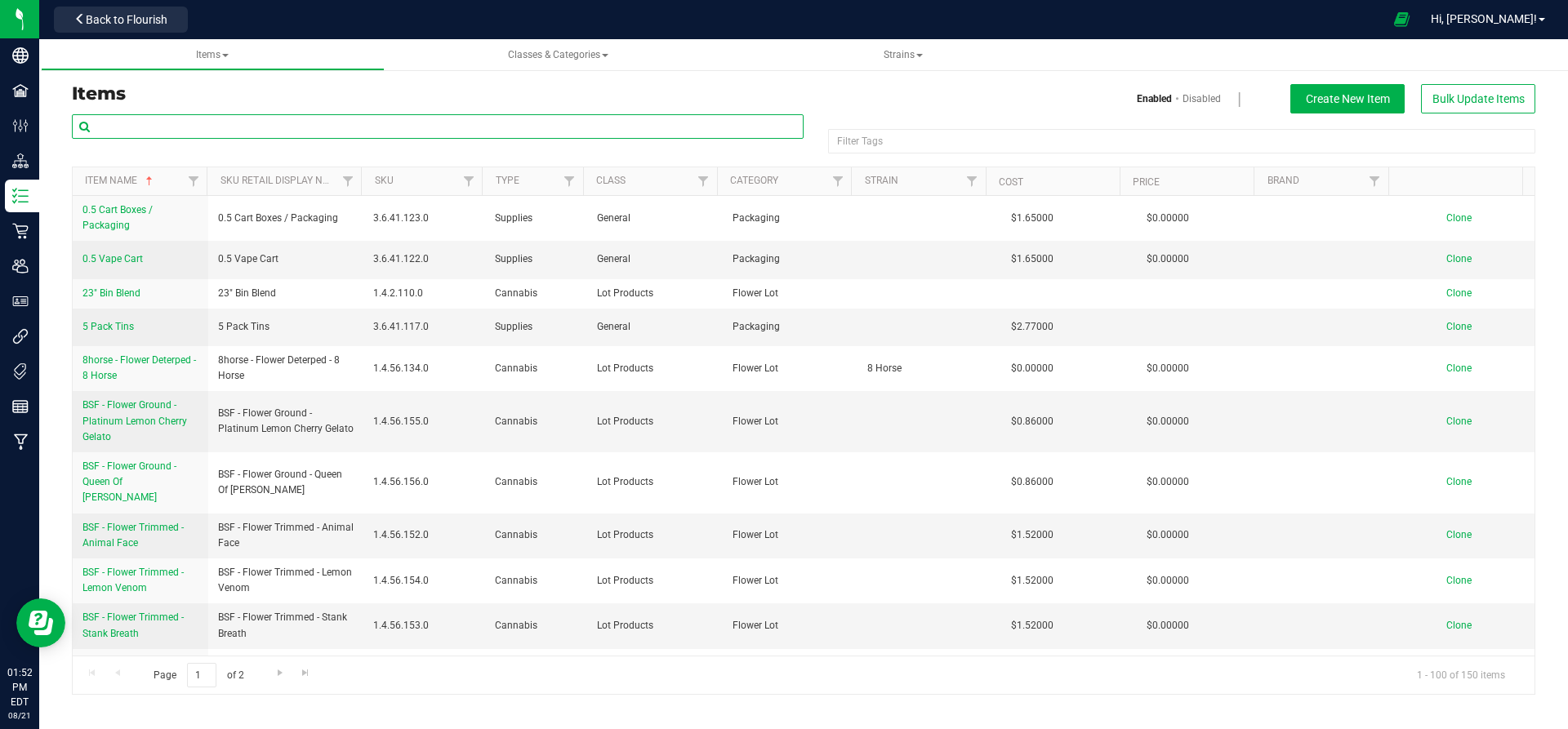
click at [427, 129] on input "text" at bounding box center [437, 126] width 732 height 25
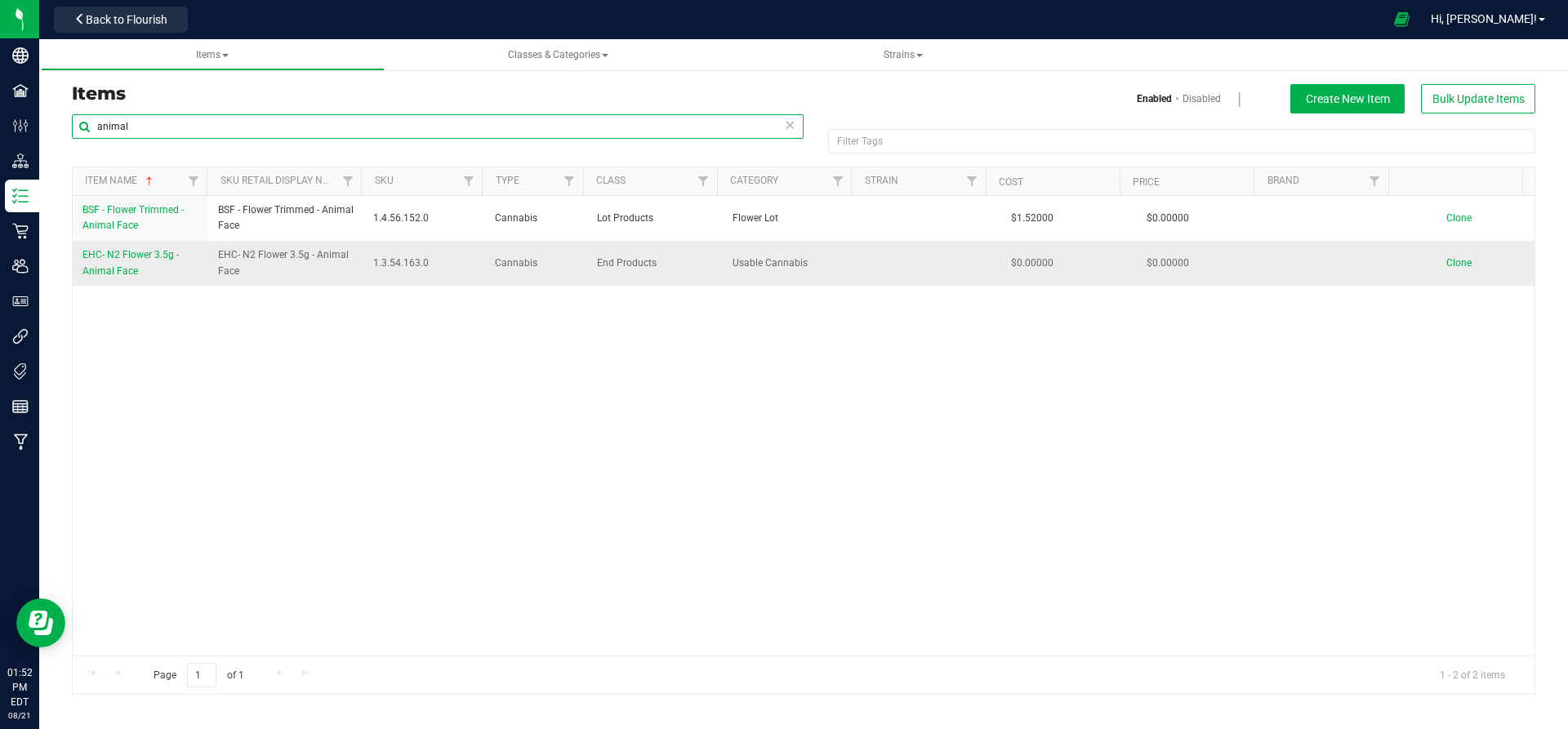
type input "animal"
drag, startPoint x: 211, startPoint y: 252, endPoint x: 355, endPoint y: 270, distance: 145.1
click at [355, 270] on td "EHC- N2 Flower 3.5g - Animal Face" at bounding box center [286, 263] width 156 height 44
copy span "EHC- N2 Flower 3.5g - Animal Face"
click at [1447, 257] on span "Clone" at bounding box center [1460, 263] width 26 height 11
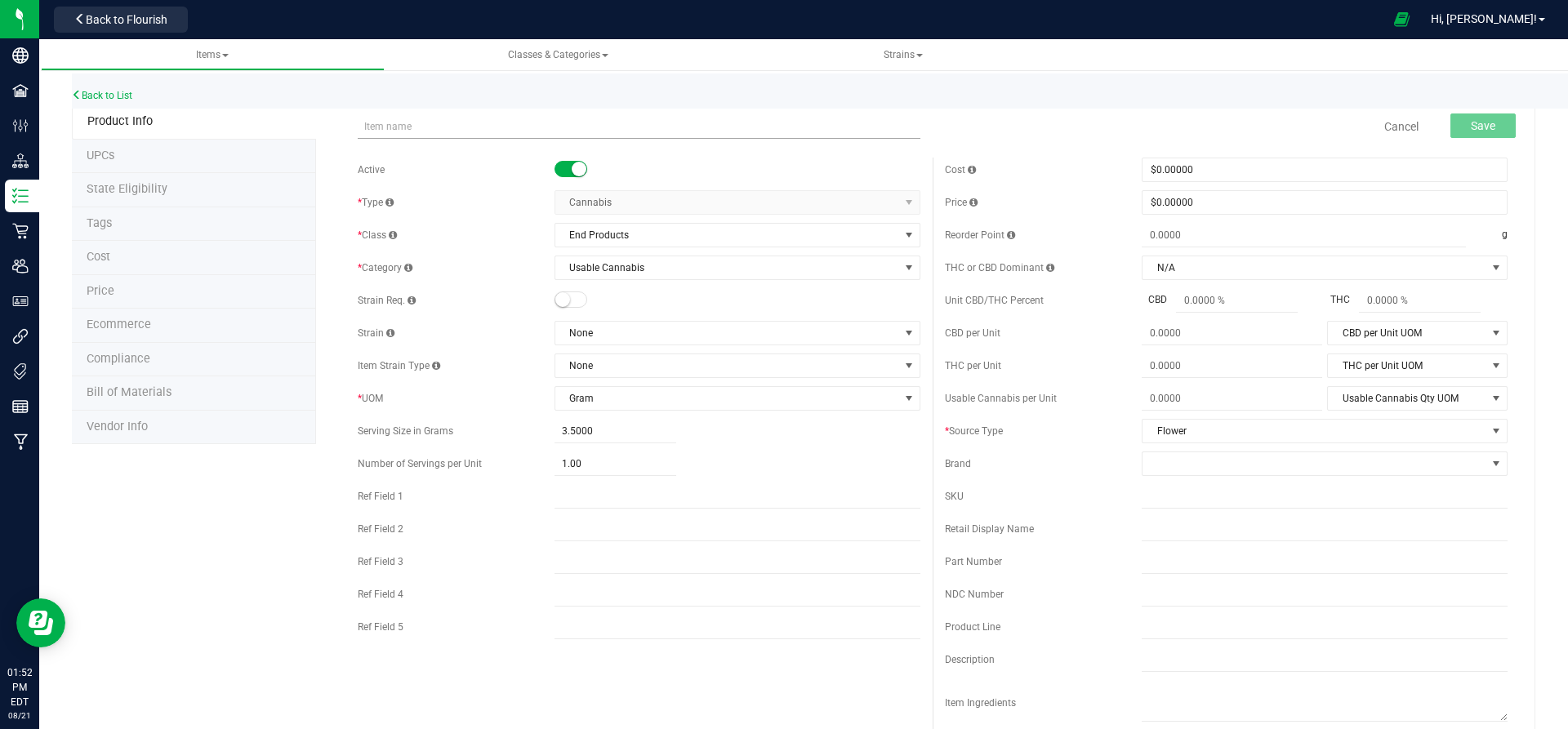
click at [538, 123] on input "text" at bounding box center [639, 126] width 563 height 25
type input "EHC- N2 Flower 3.5g - Animal Face....."
click at [1483, 121] on span "Save" at bounding box center [1483, 125] width 25 height 13
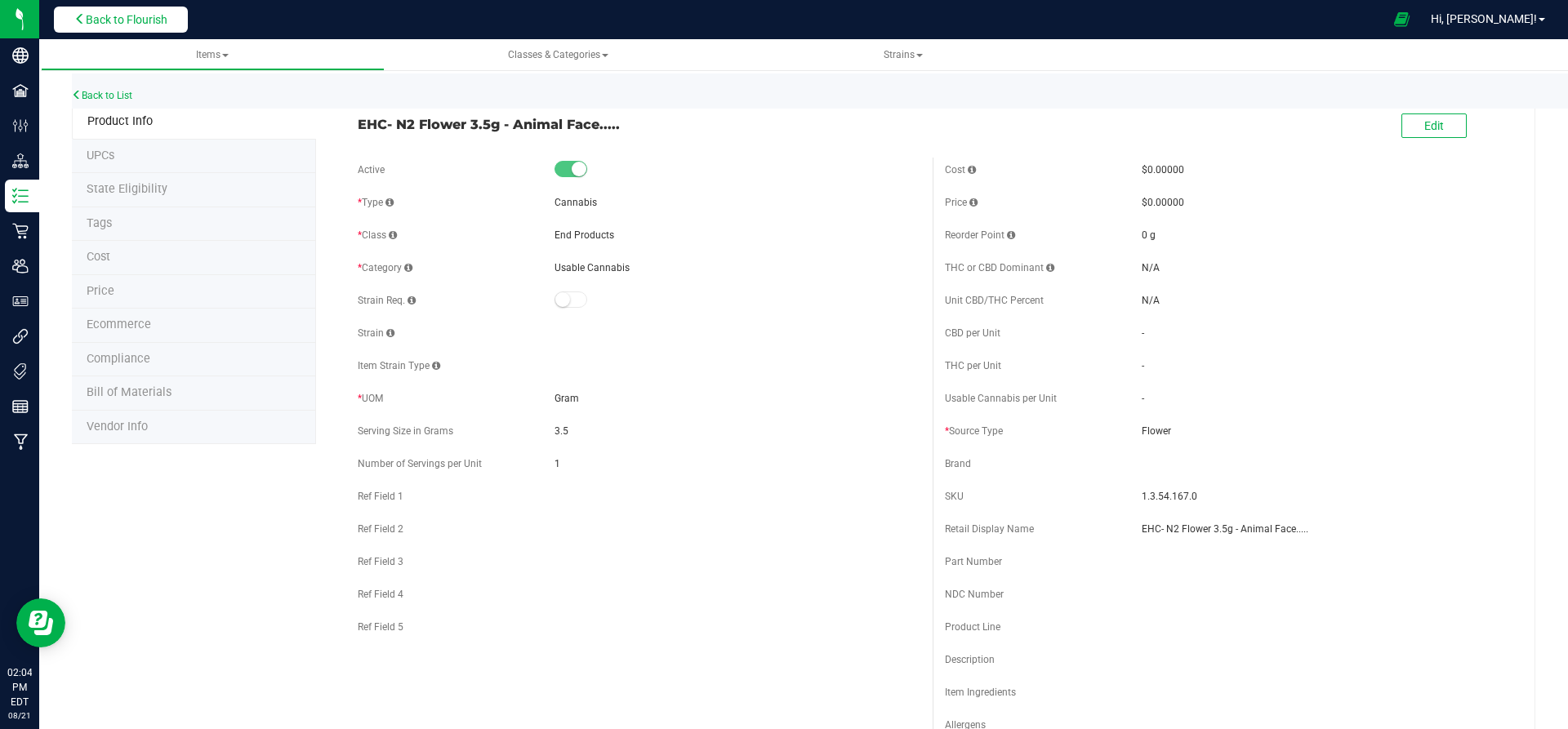
click at [152, 8] on button "Back to Flourish" at bounding box center [121, 19] width 134 height 27
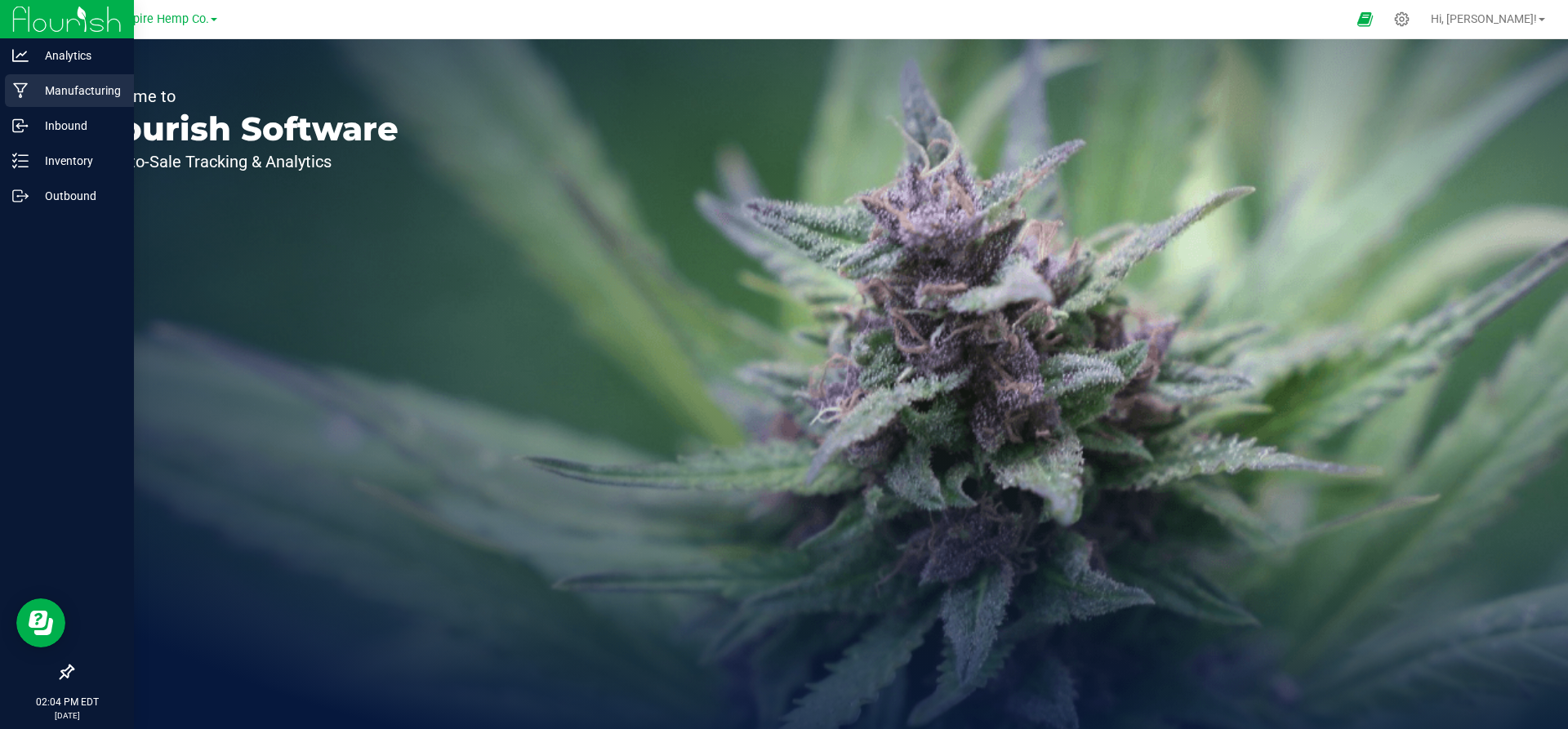
click at [32, 89] on p "Manufacturing" at bounding box center [77, 90] width 98 height 19
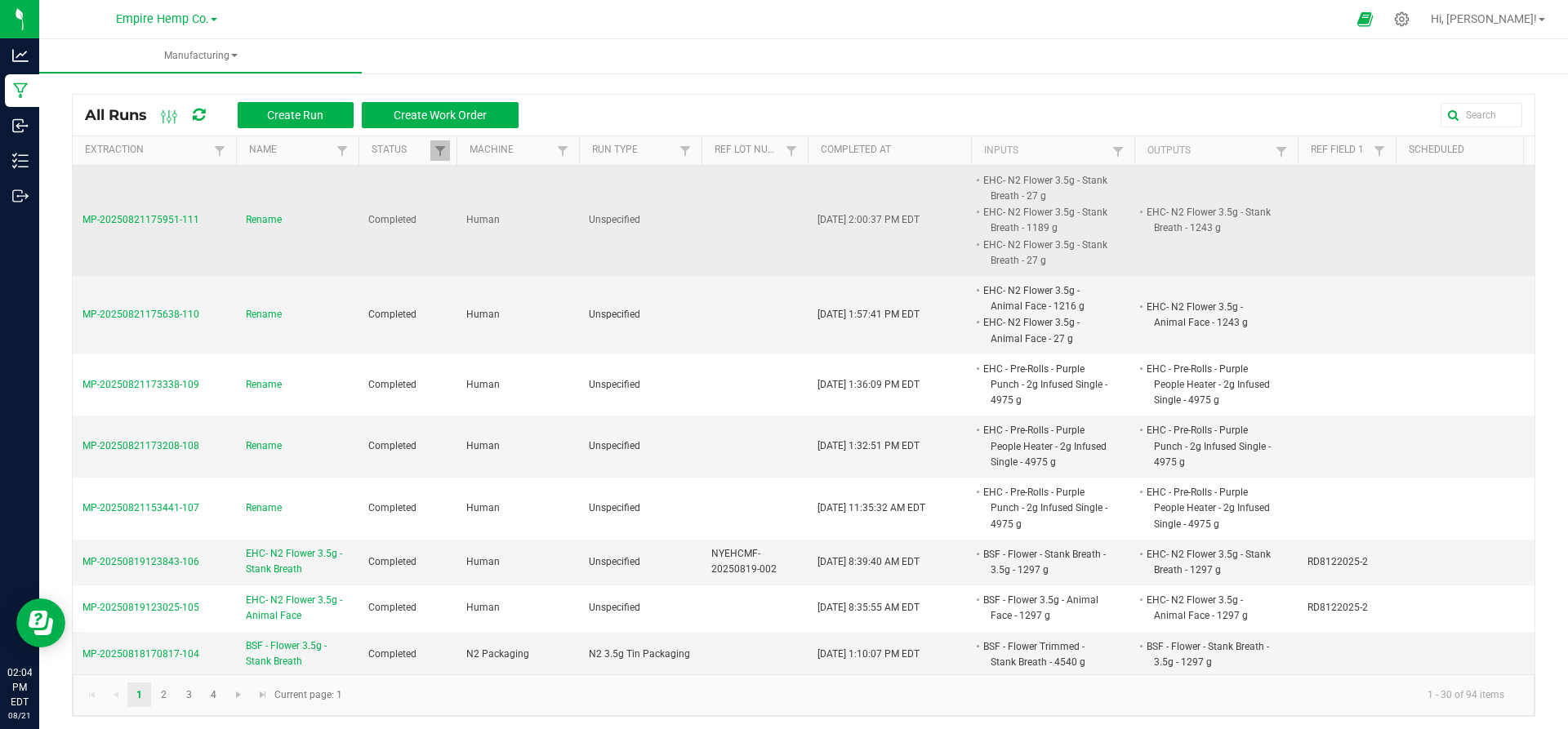
click at [263, 222] on span "Rename" at bounding box center [263, 220] width 36 height 16
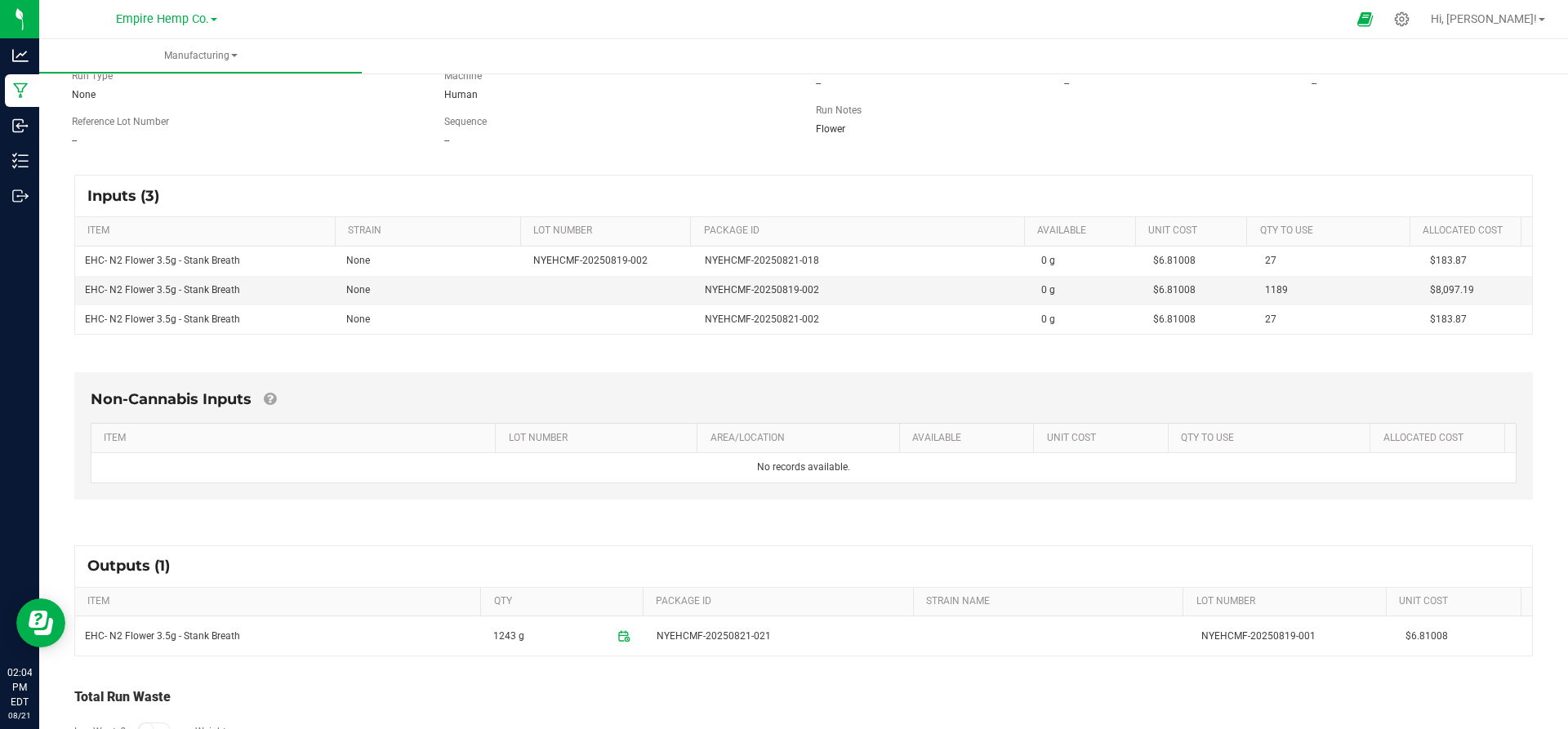
scroll to position [161, 0]
